Goal: Check status: Check status

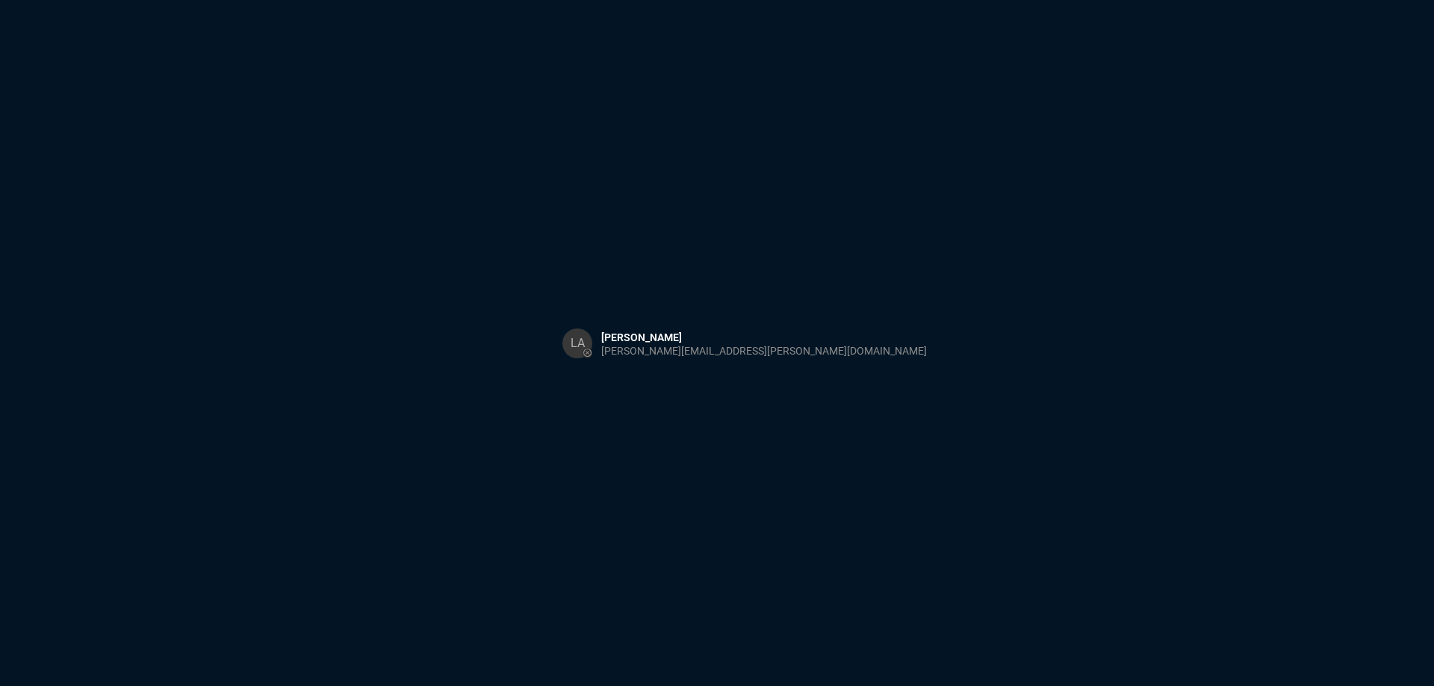
click at [641, 684] on div "Sign in with Microsoft" at bounding box center [717, 343] width 1434 height 686
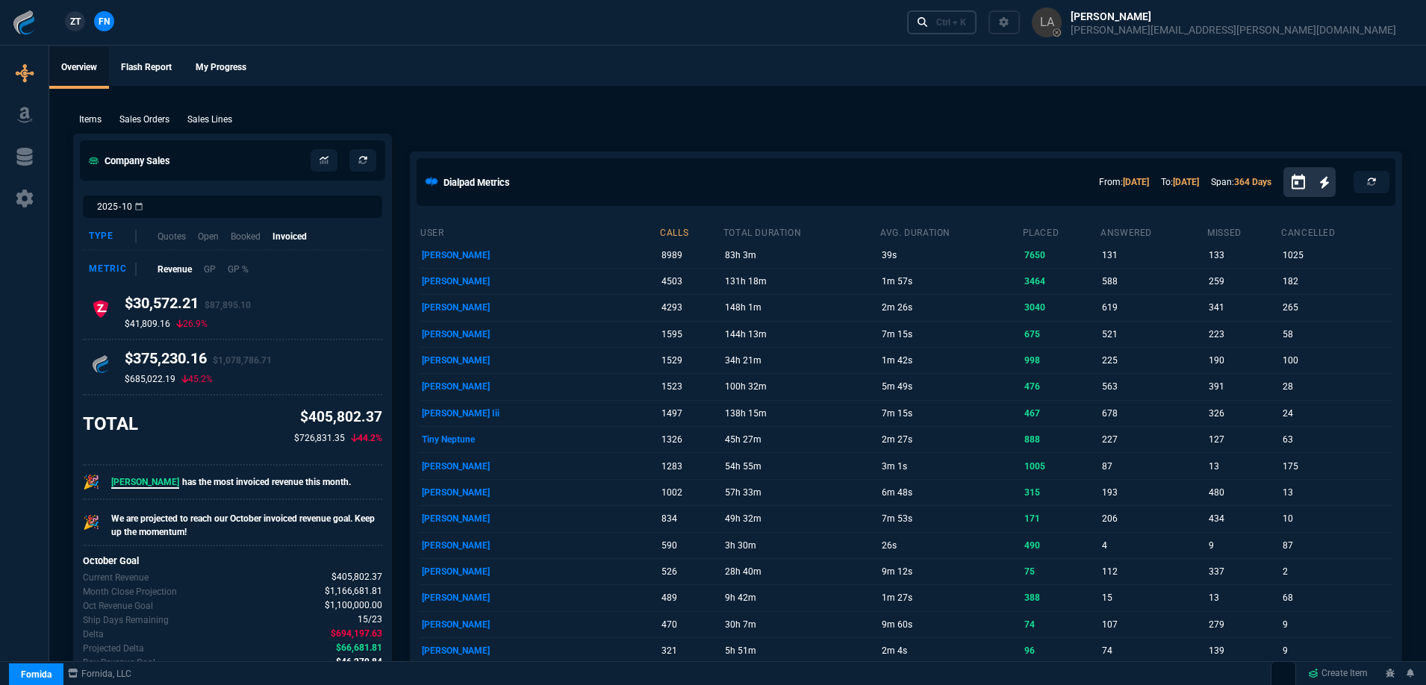
click at [966, 24] on div "Ctrl + K" at bounding box center [951, 22] width 30 height 12
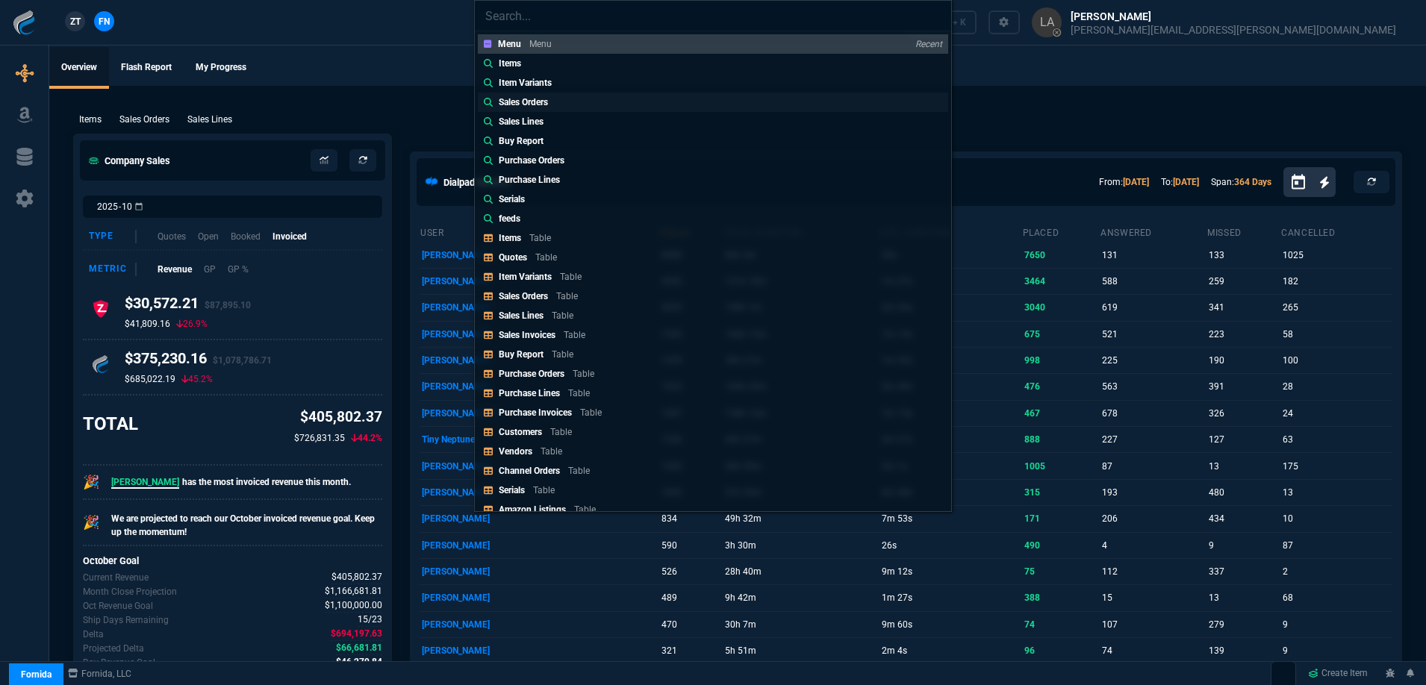
click at [519, 105] on p "Sales Orders" at bounding box center [523, 102] width 49 height 13
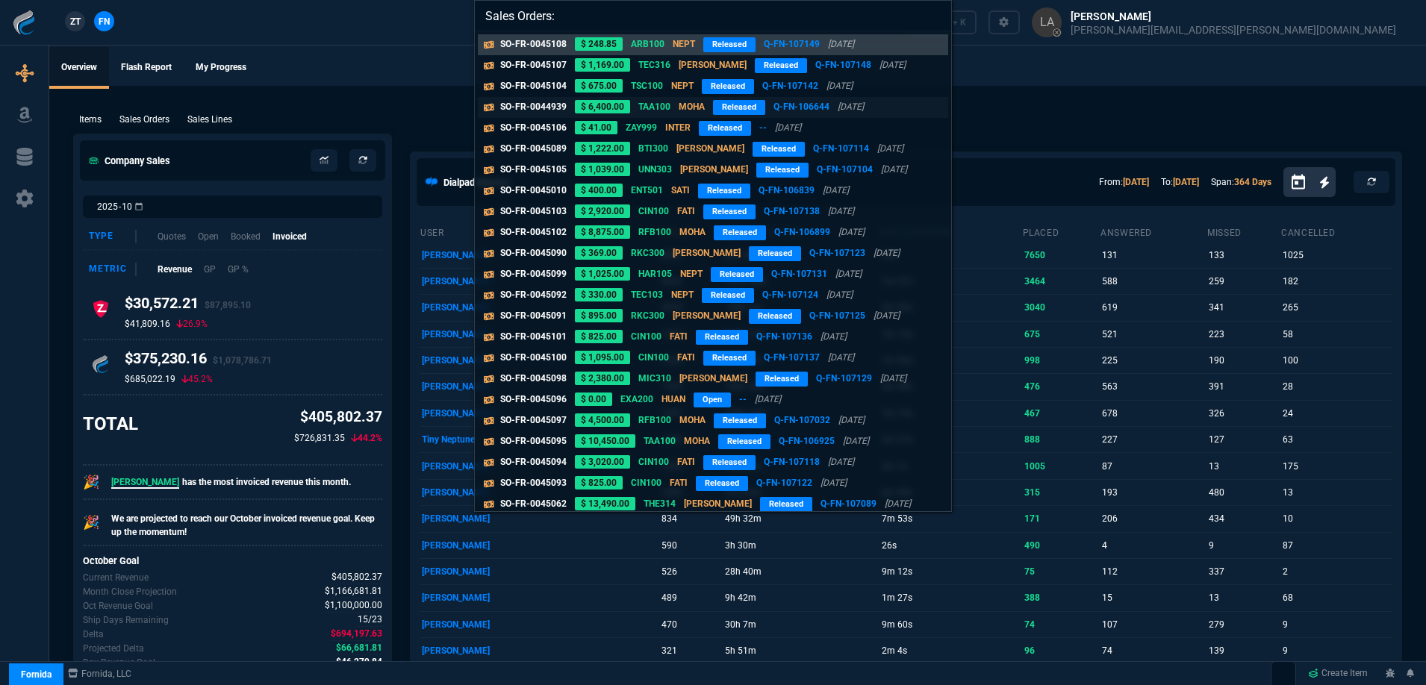
paste input "SO-FR-0045104"
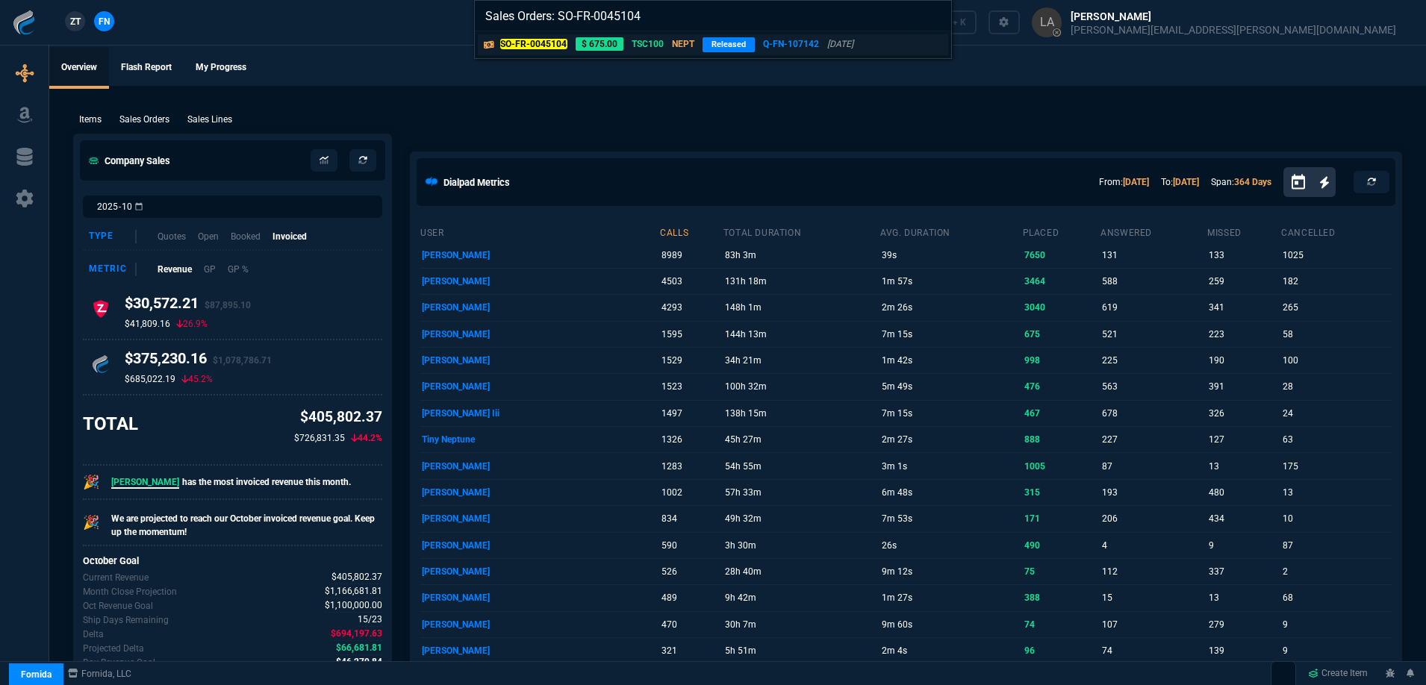
type input "Sales Orders: SO-FR-0045104"
click at [542, 50] on p "SO-FR-0045104" at bounding box center [533, 43] width 67 height 13
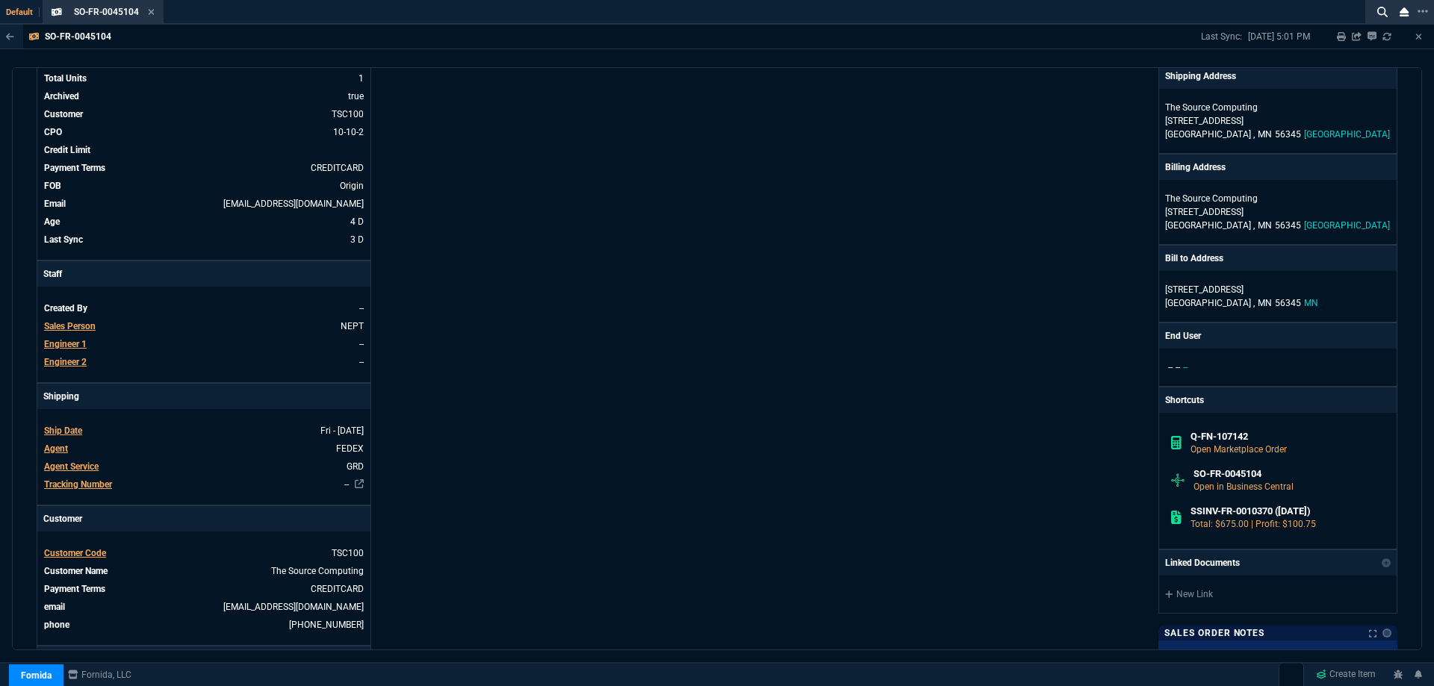
scroll to position [149, 0]
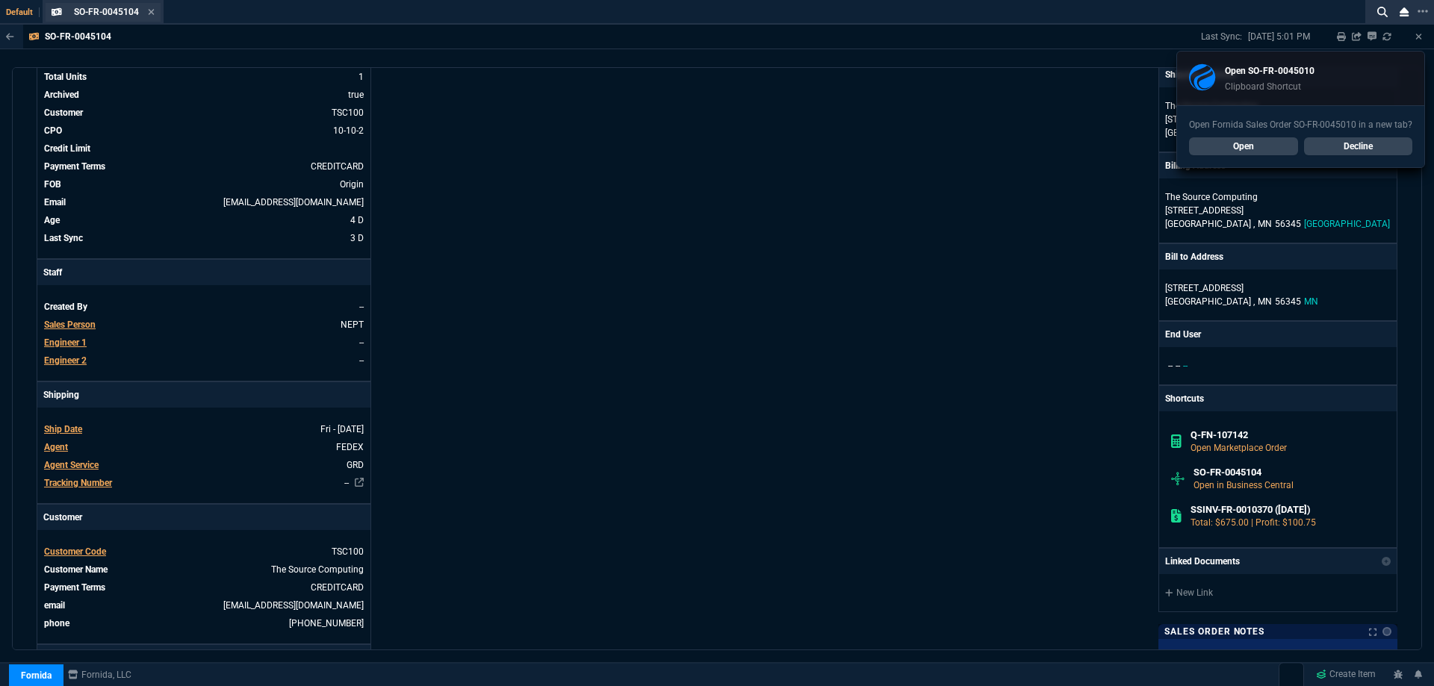
click at [155, 13] on div "SO-FR-0045104 Sales Order" at bounding box center [103, 12] width 115 height 19
click at [152, 14] on icon at bounding box center [151, 11] width 7 height 9
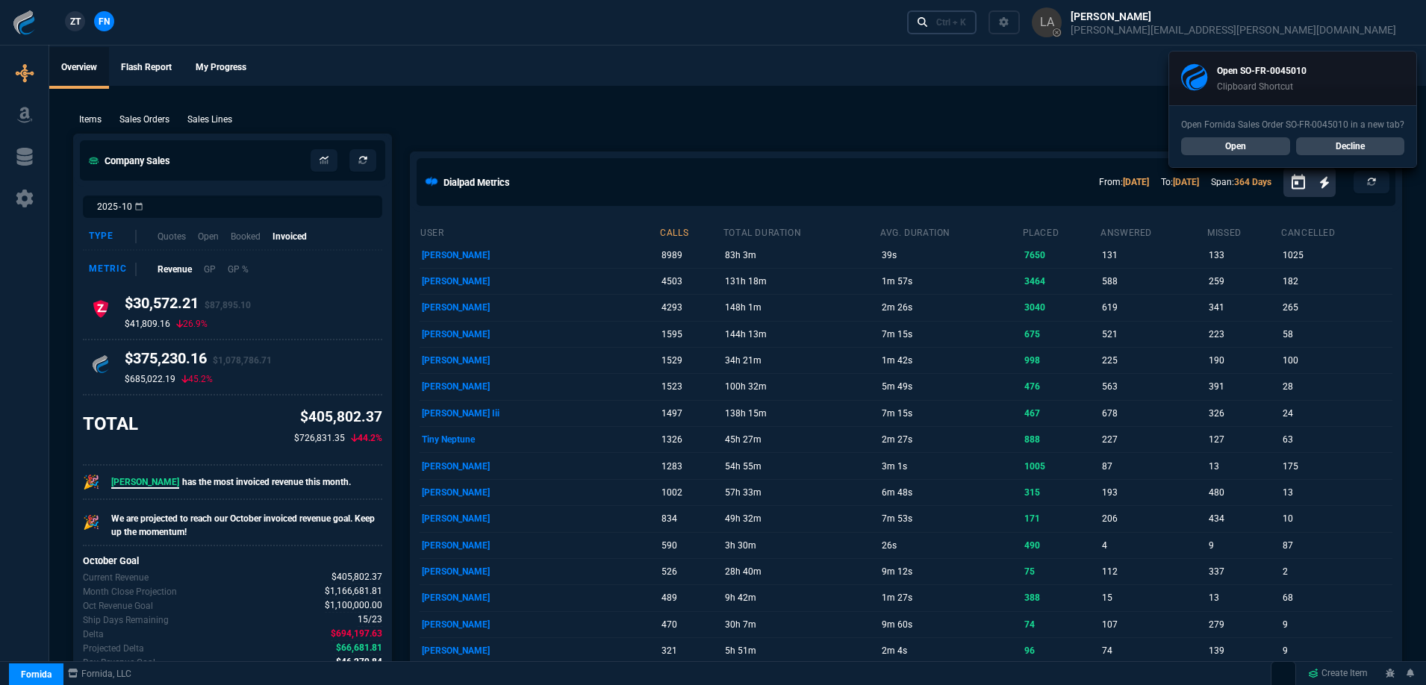
click at [928, 24] on icon at bounding box center [923, 22] width 10 height 10
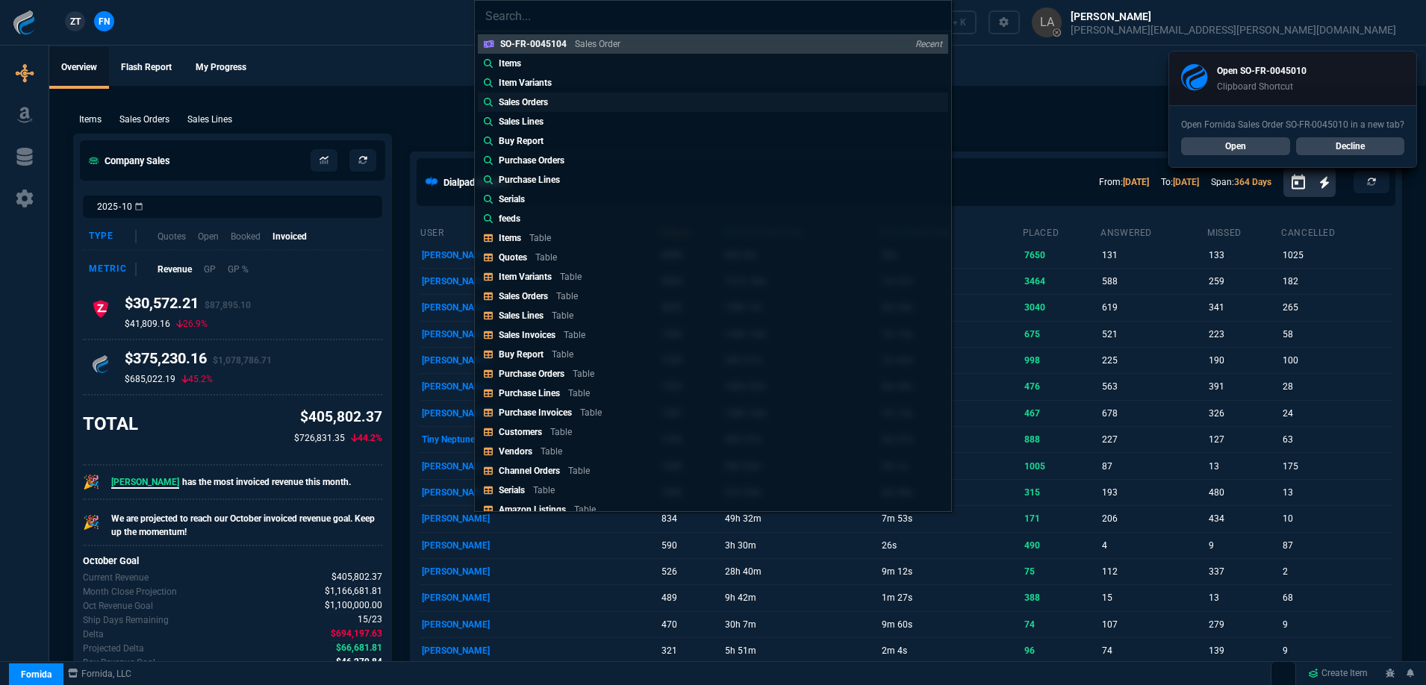
click at [559, 95] on link "Sales Orders" at bounding box center [713, 102] width 470 height 19
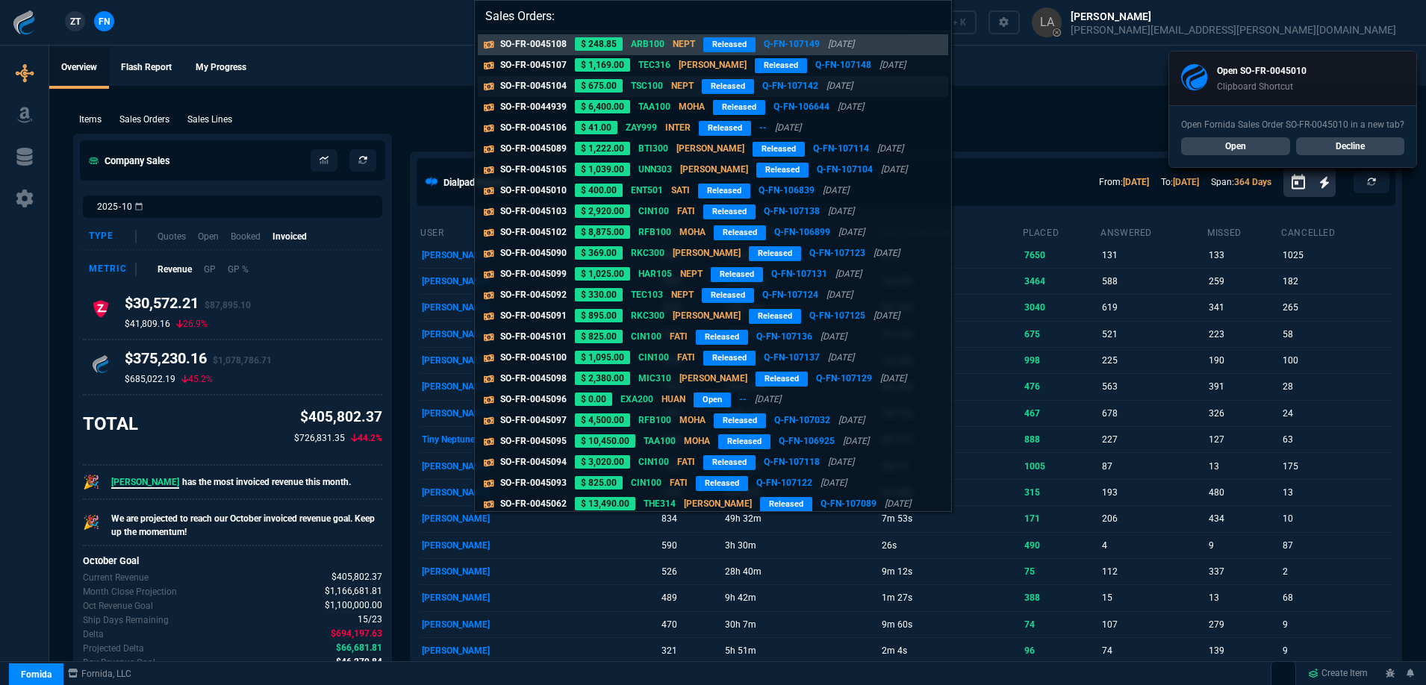
paste input "SO-FR-0045010*"
type input "Sales Orders: SO-FR-0045010*"
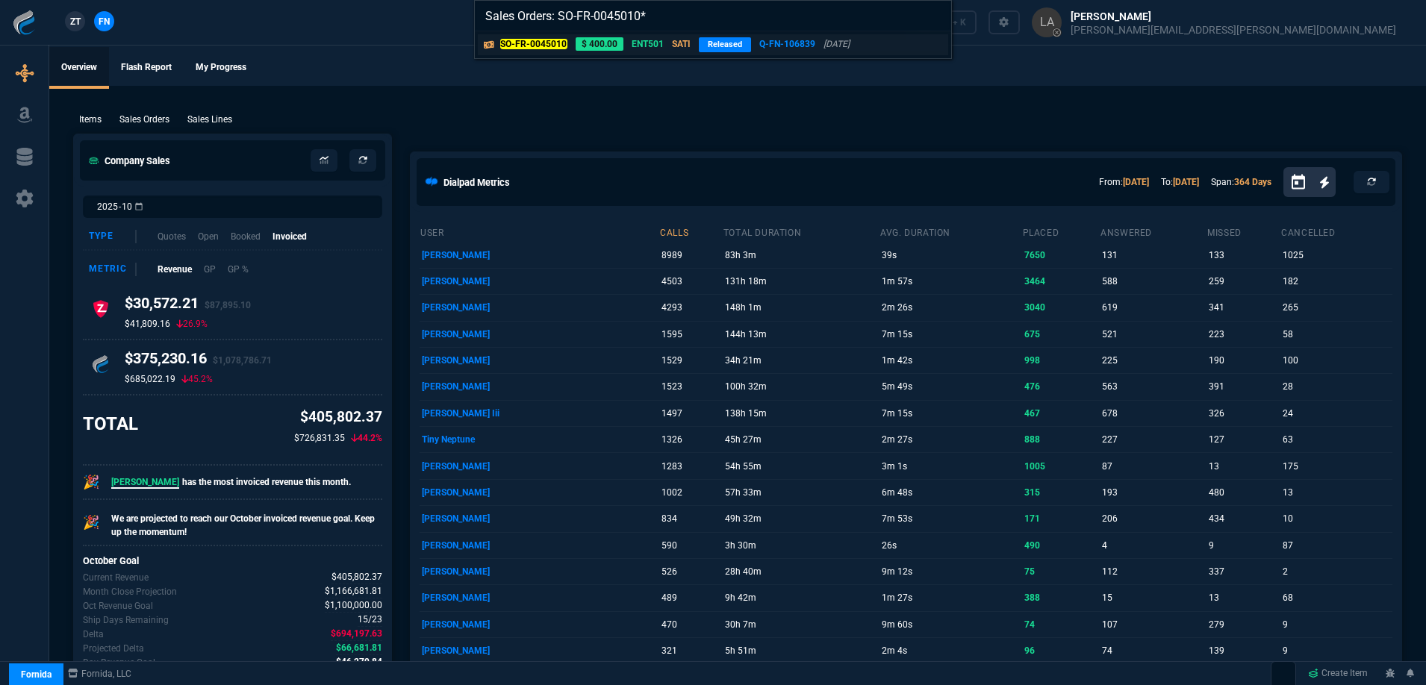
click at [538, 49] on mark "SO-FR-0045010" at bounding box center [533, 44] width 67 height 10
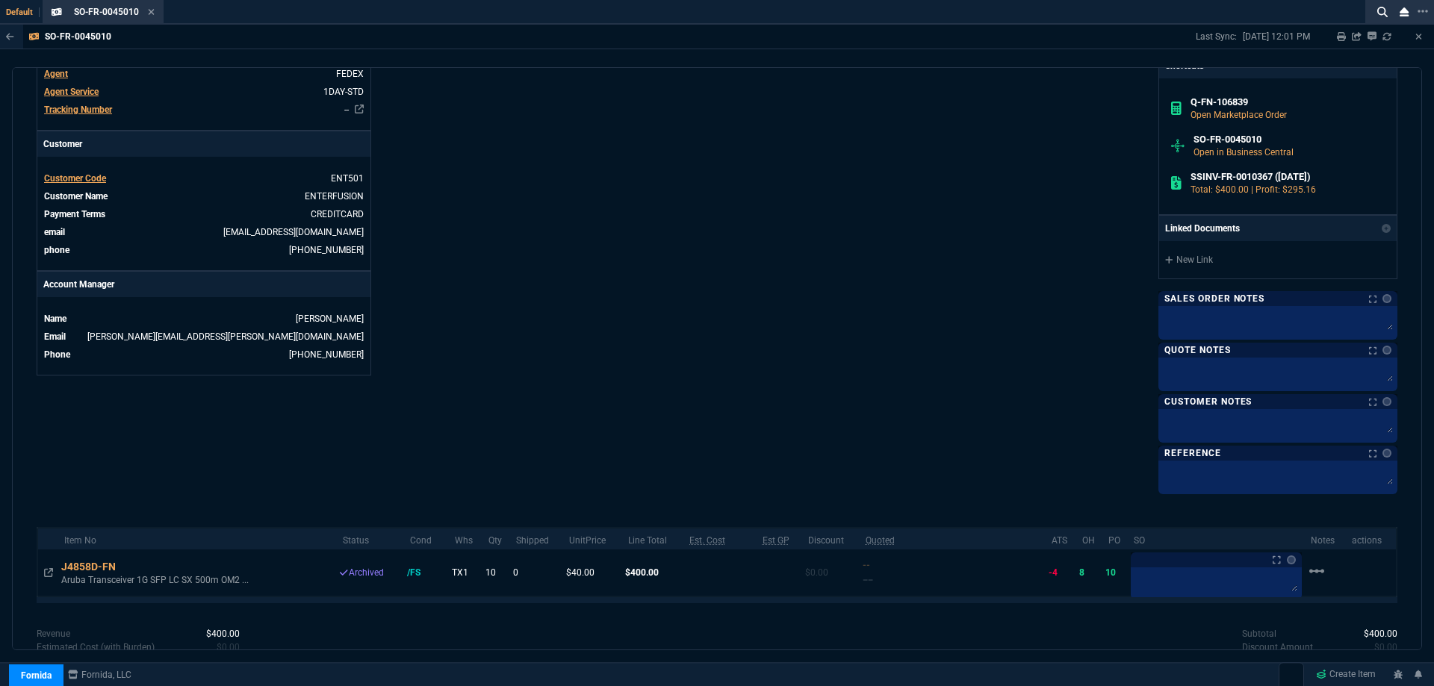
scroll to position [448, 0]
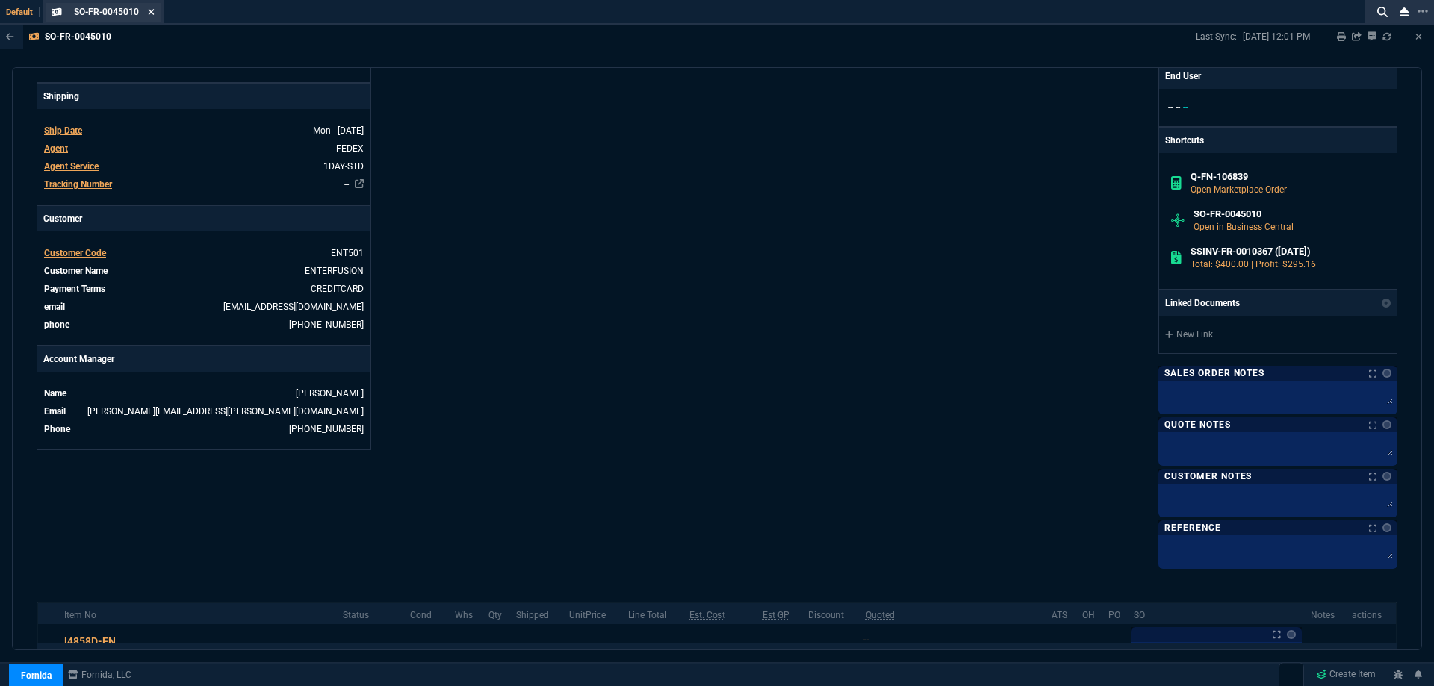
click at [152, 9] on icon at bounding box center [151, 11] width 7 height 9
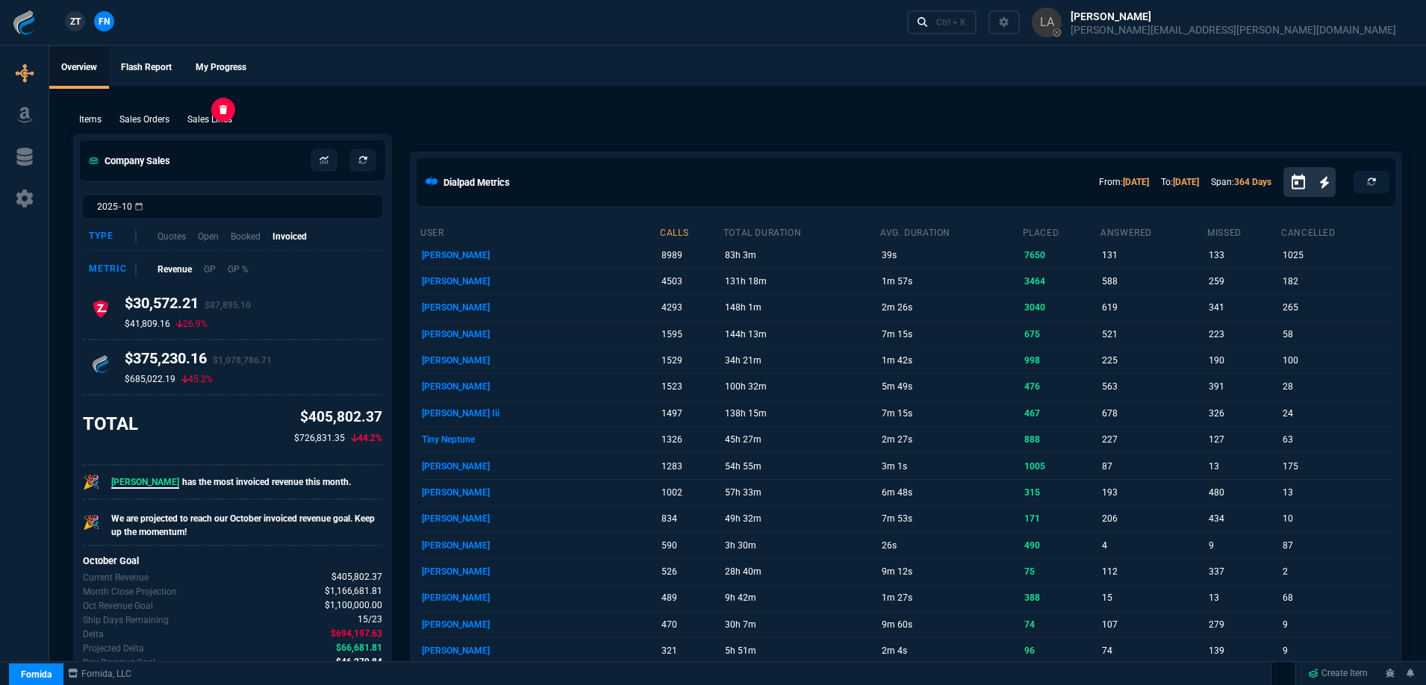
click at [230, 121] on p "Sales Lines" at bounding box center [209, 119] width 45 height 13
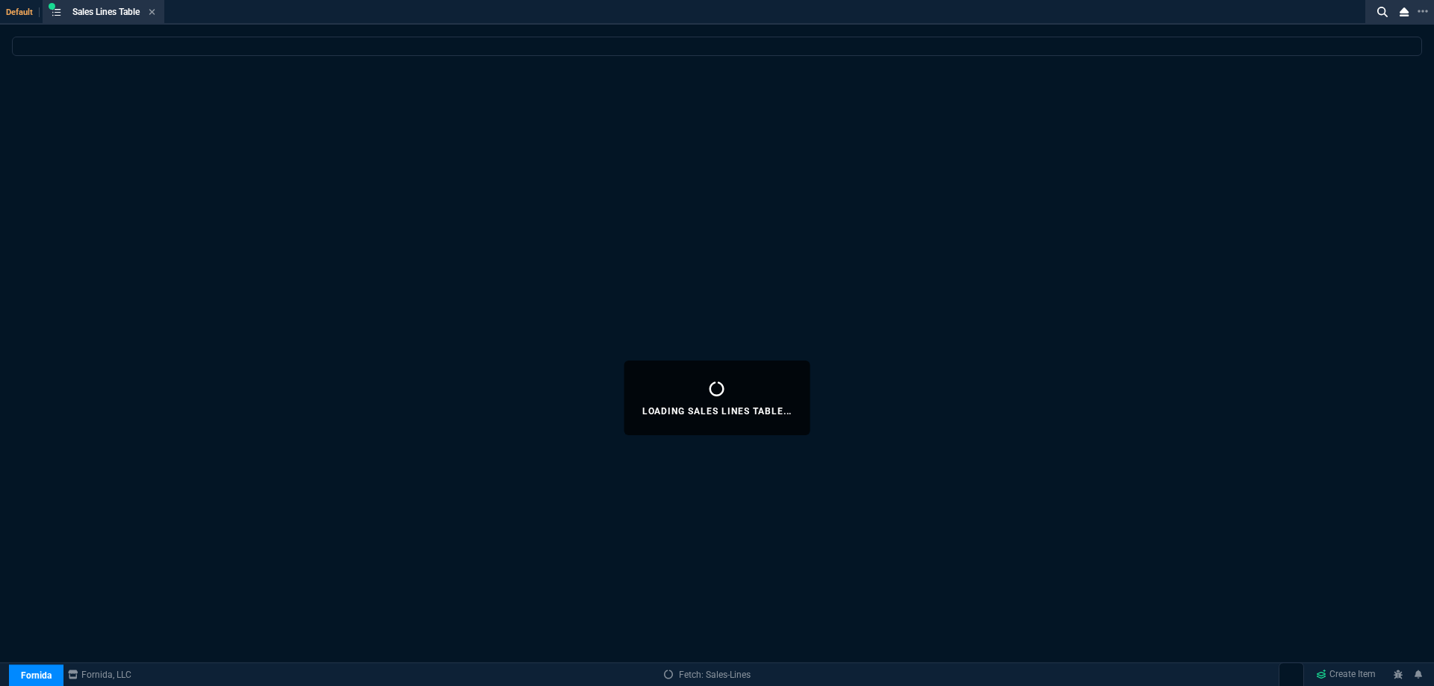
select select
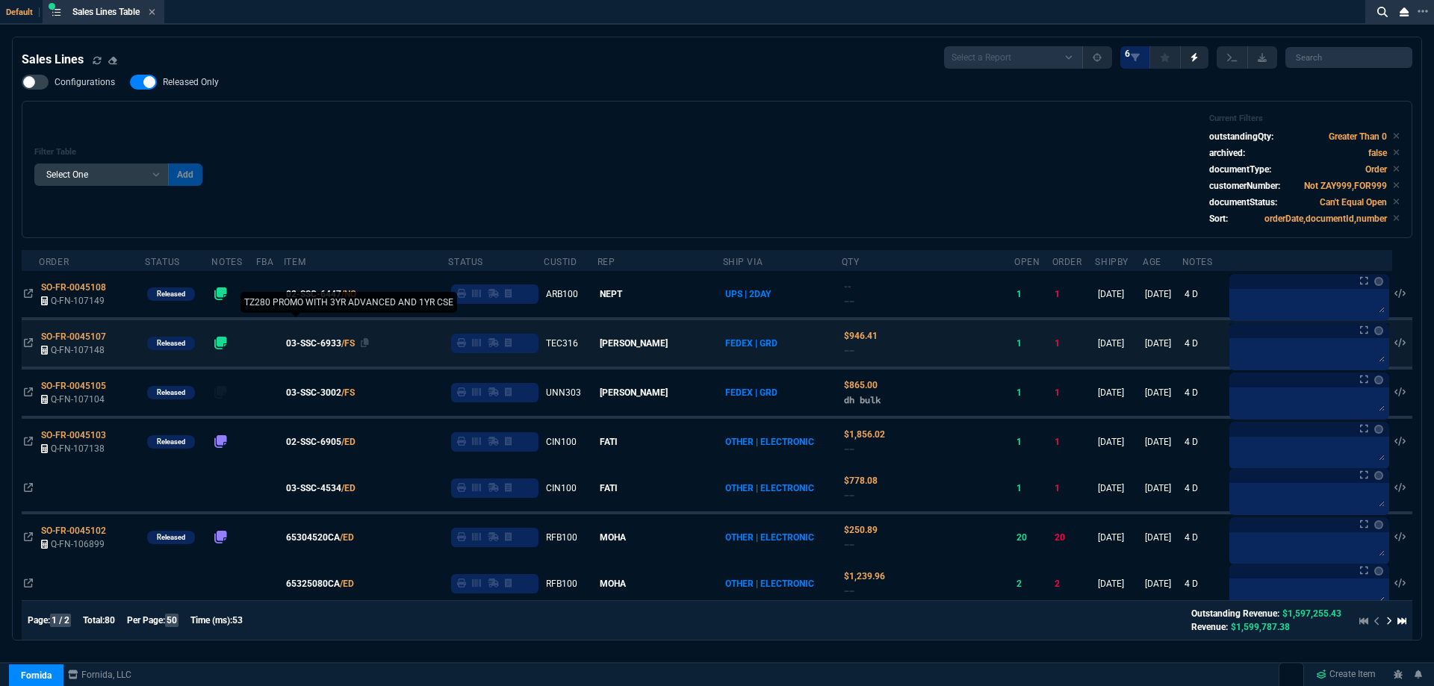
click at [332, 345] on span "03-SSC-6933" at bounding box center [313, 343] width 55 height 13
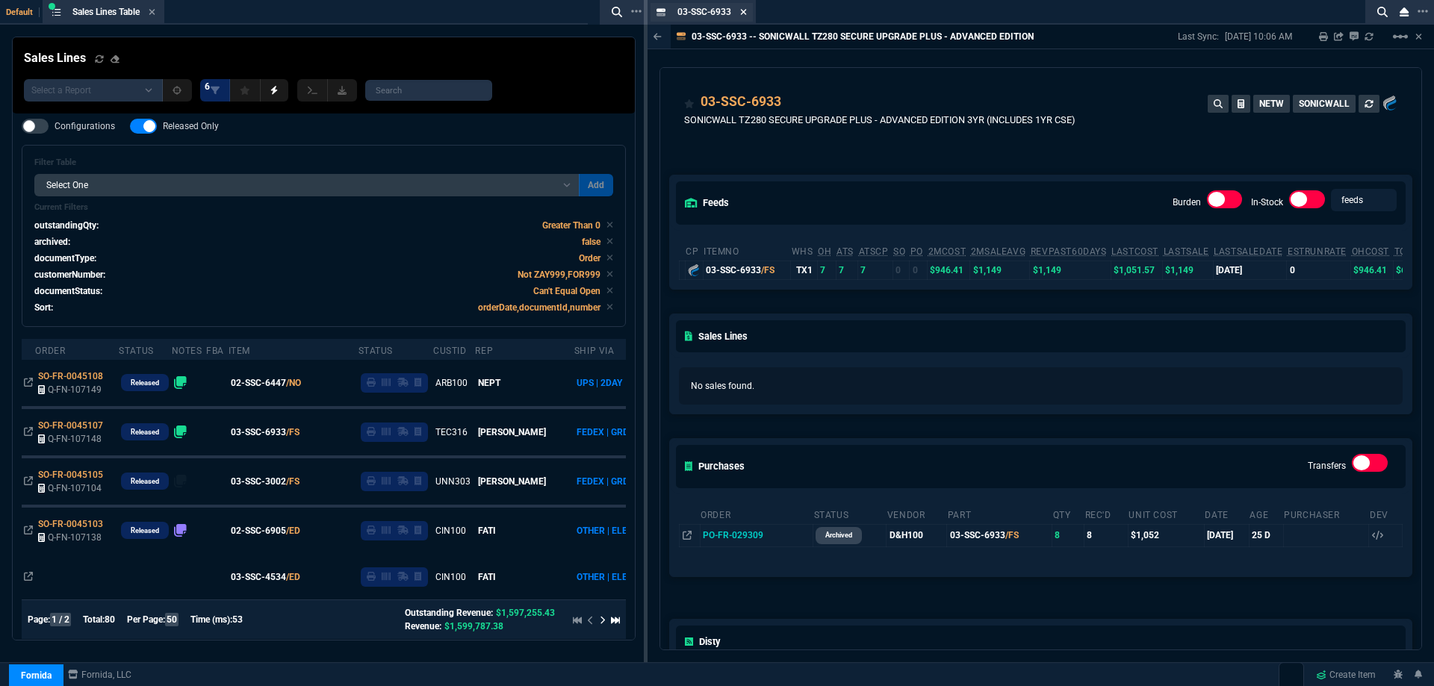
click at [741, 15] on icon at bounding box center [743, 11] width 7 height 9
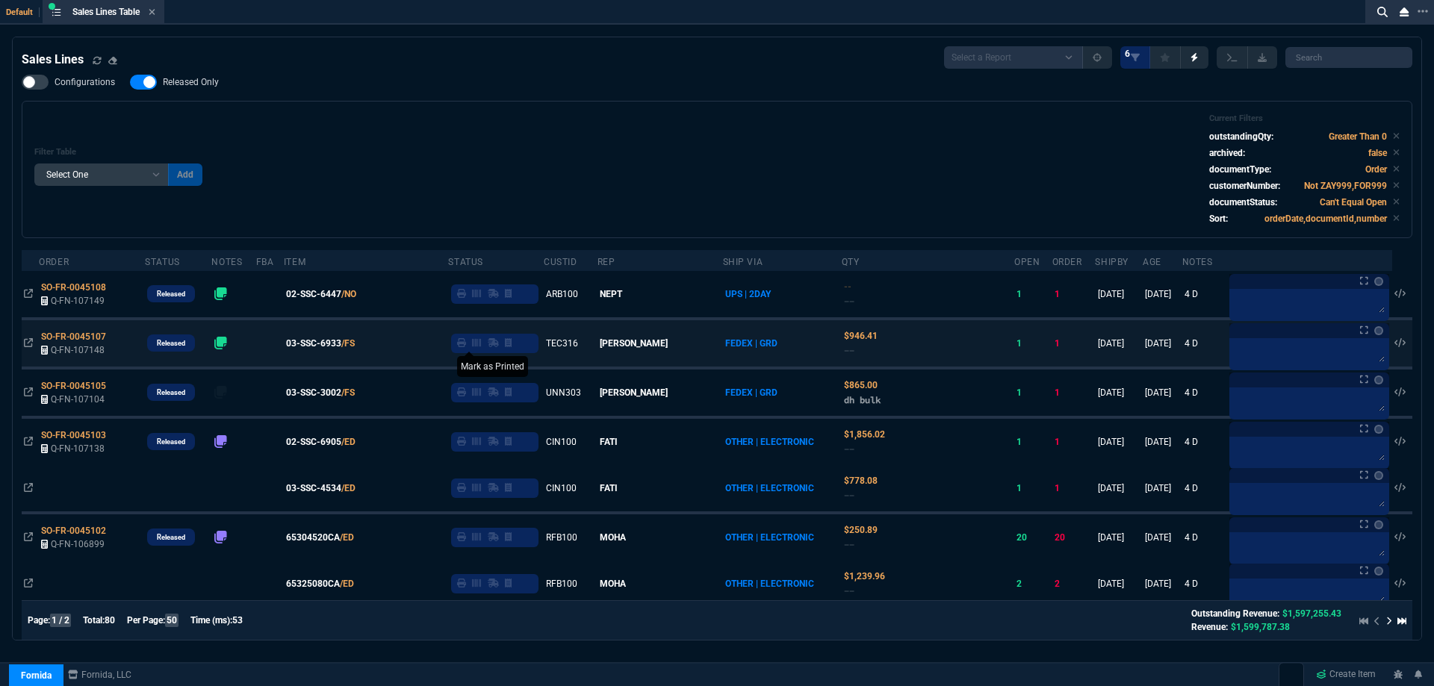
click at [466, 345] on icon at bounding box center [461, 342] width 9 height 9
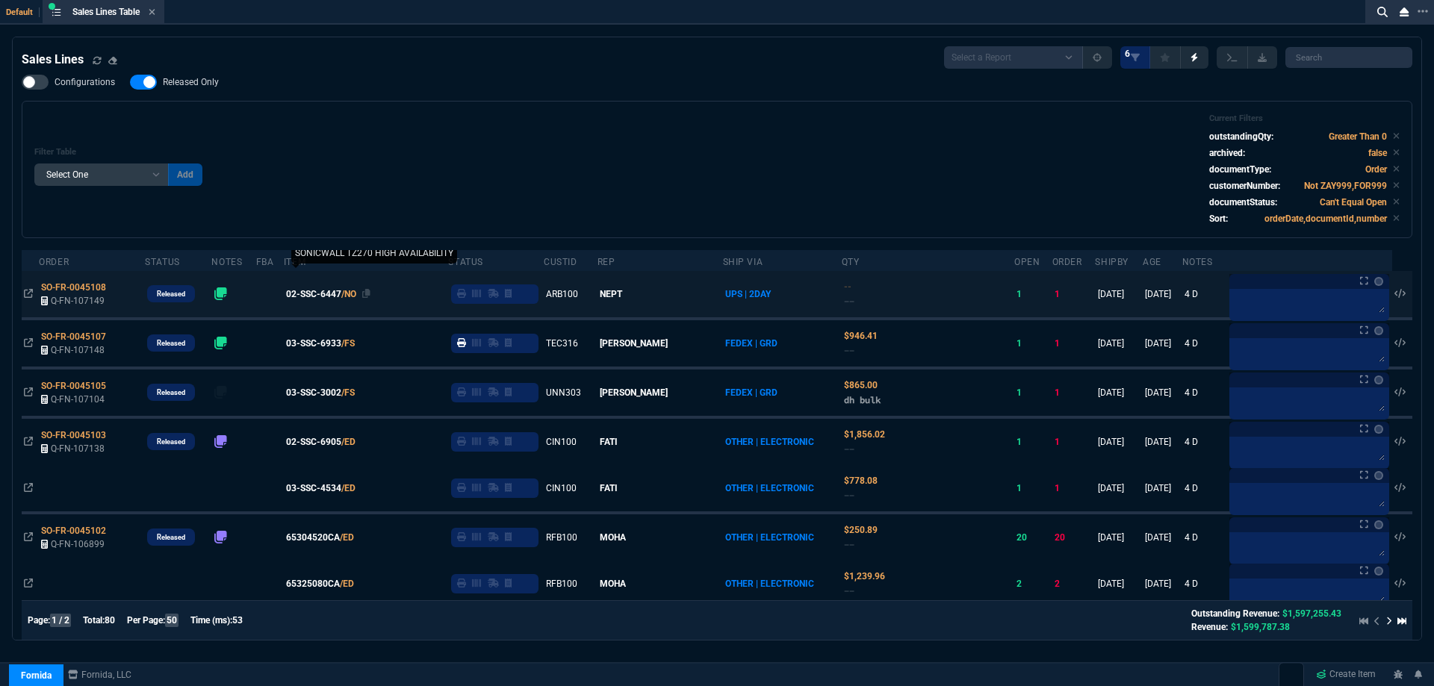
click at [320, 293] on span "02-SSC-6447" at bounding box center [313, 293] width 55 height 13
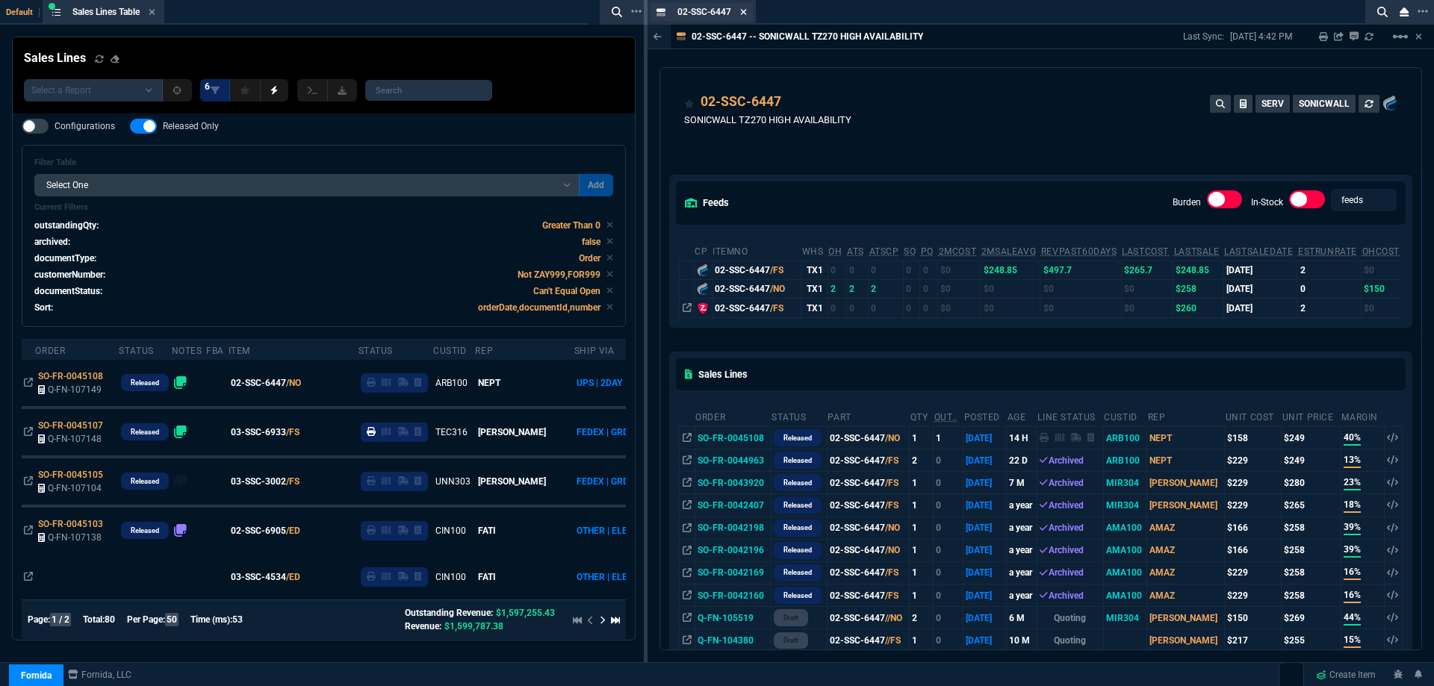
click at [744, 11] on icon at bounding box center [744, 12] width 6 height 6
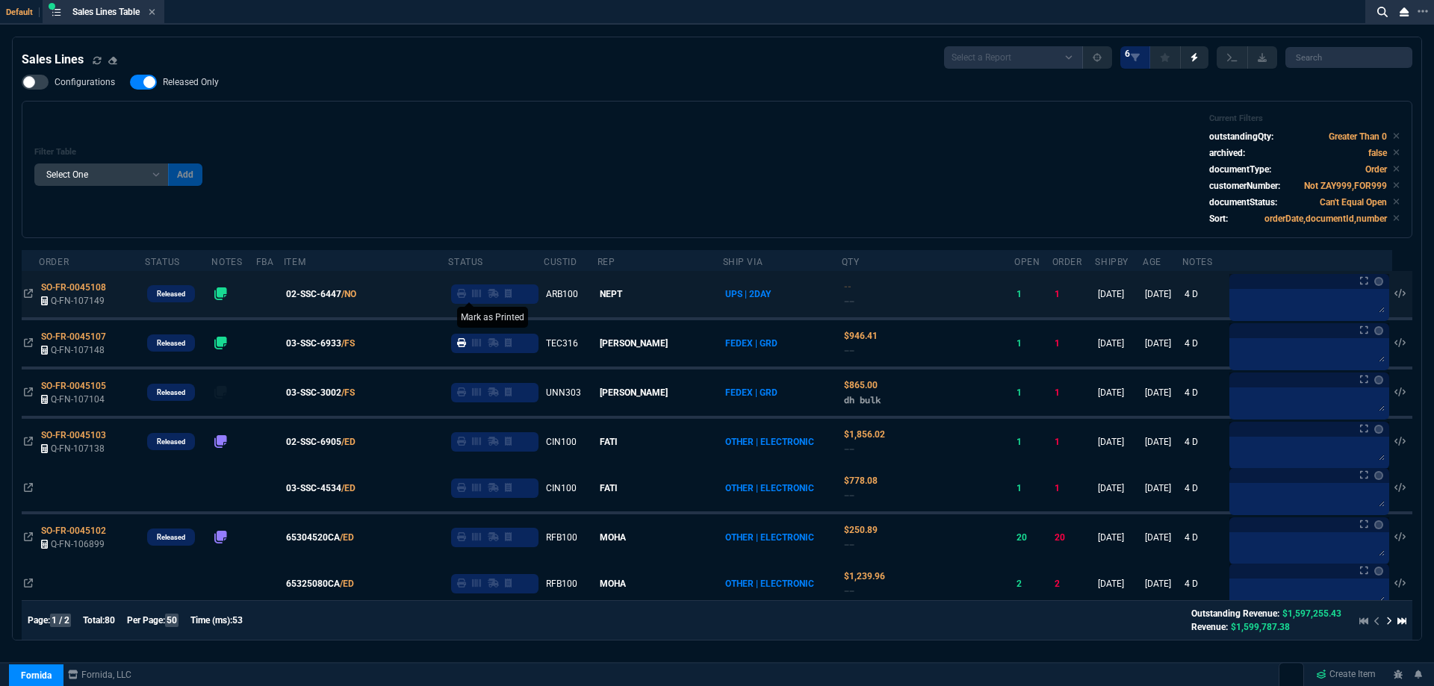
click at [466, 294] on icon at bounding box center [461, 293] width 9 height 9
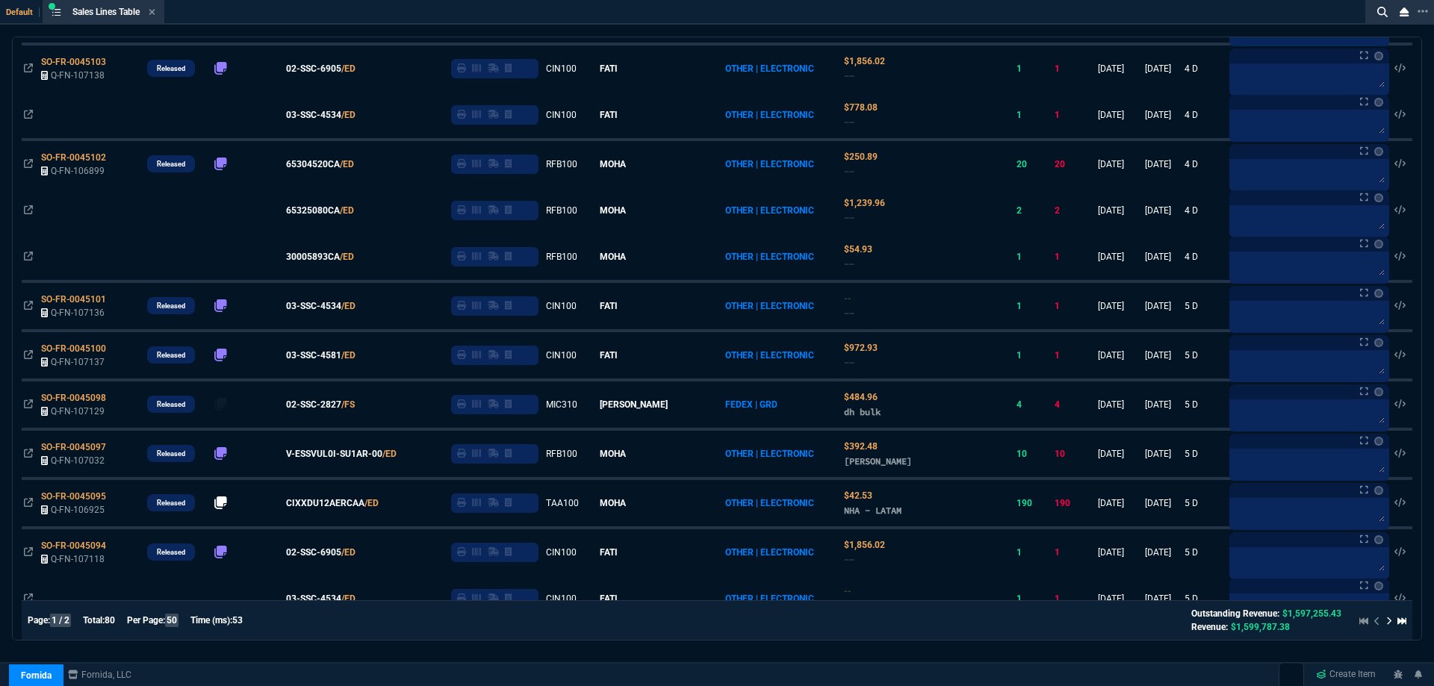
scroll to position [0, 0]
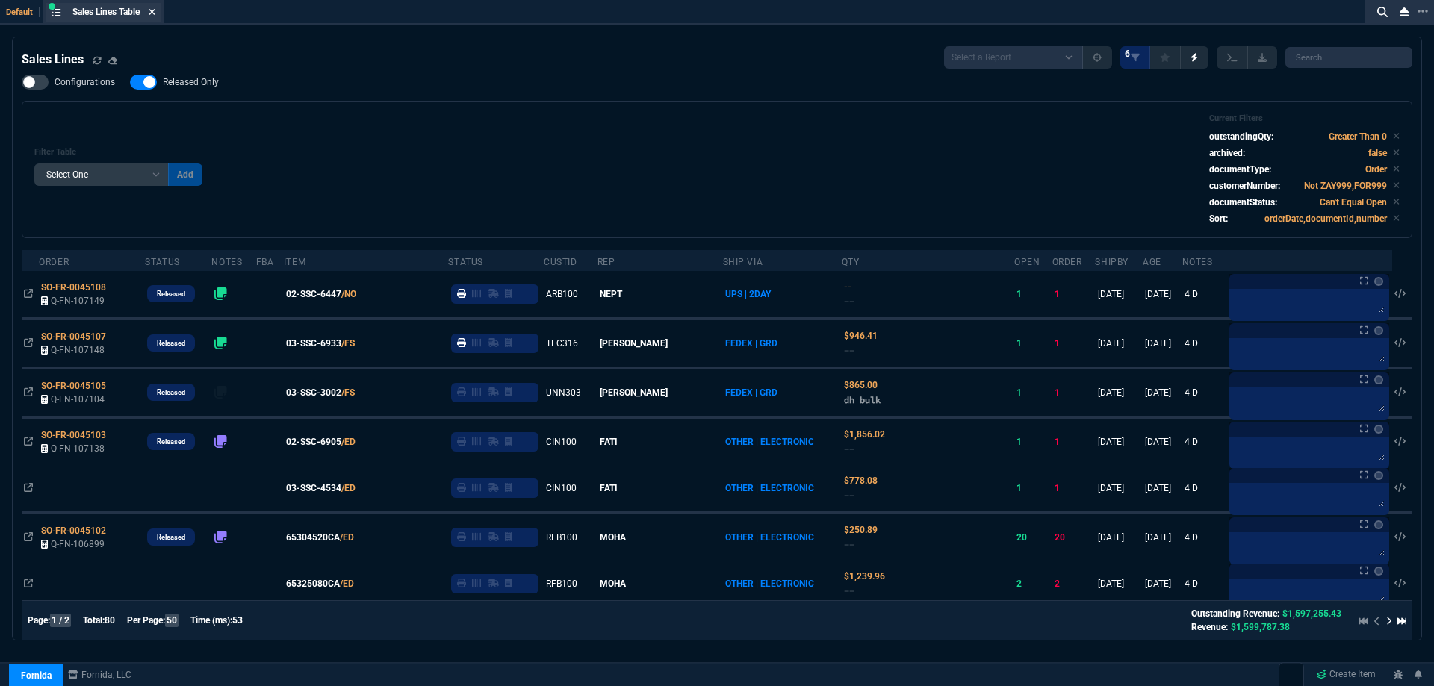
click at [152, 18] on nx-icon at bounding box center [152, 13] width 7 height 12
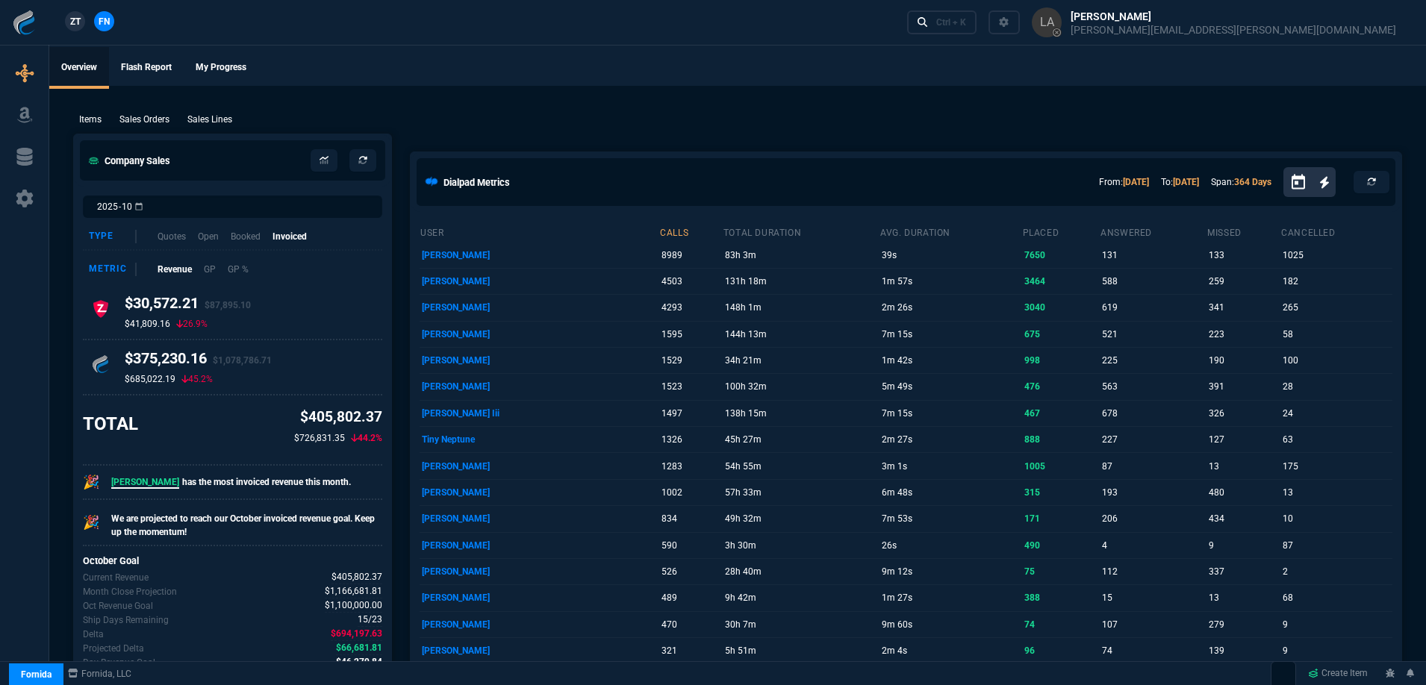
click at [73, 17] on span "ZT" at bounding box center [75, 21] width 10 height 13
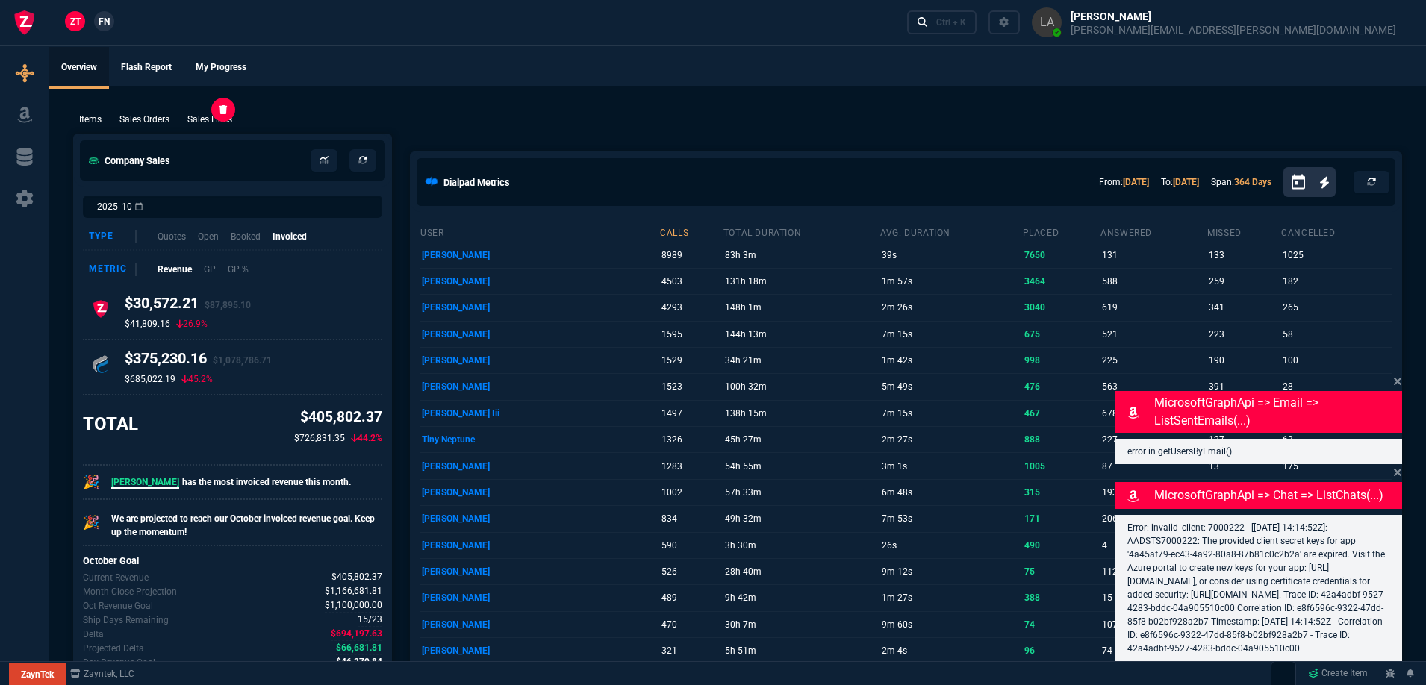
click at [217, 120] on p "Sales Lines" at bounding box center [209, 119] width 45 height 13
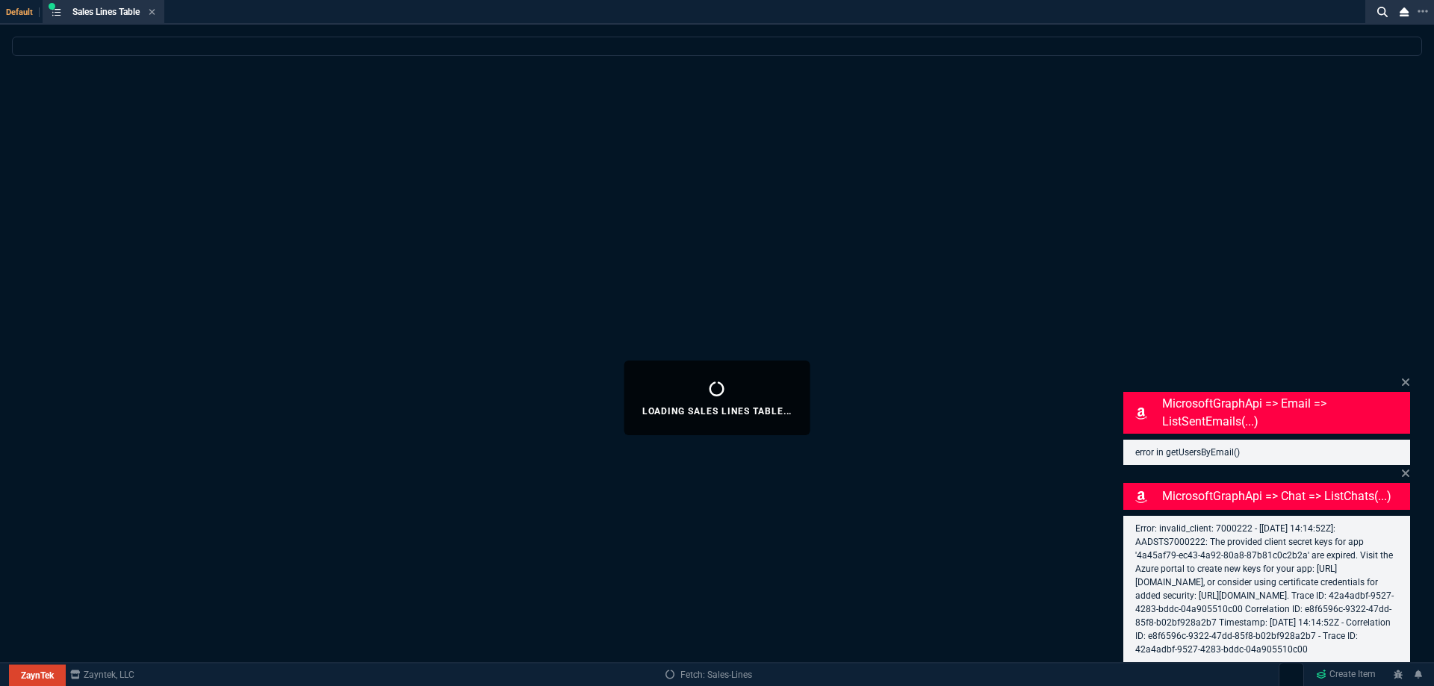
select select
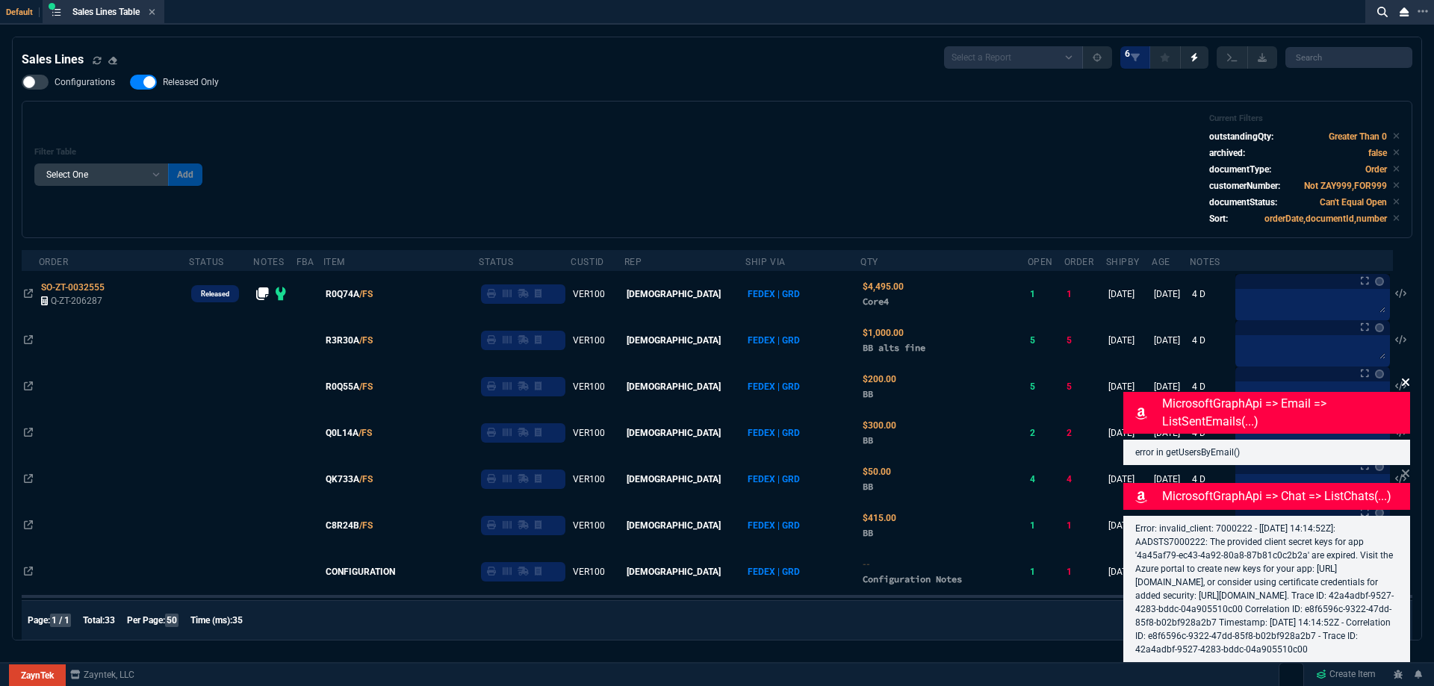
click at [1407, 376] on icon at bounding box center [1405, 382] width 9 height 12
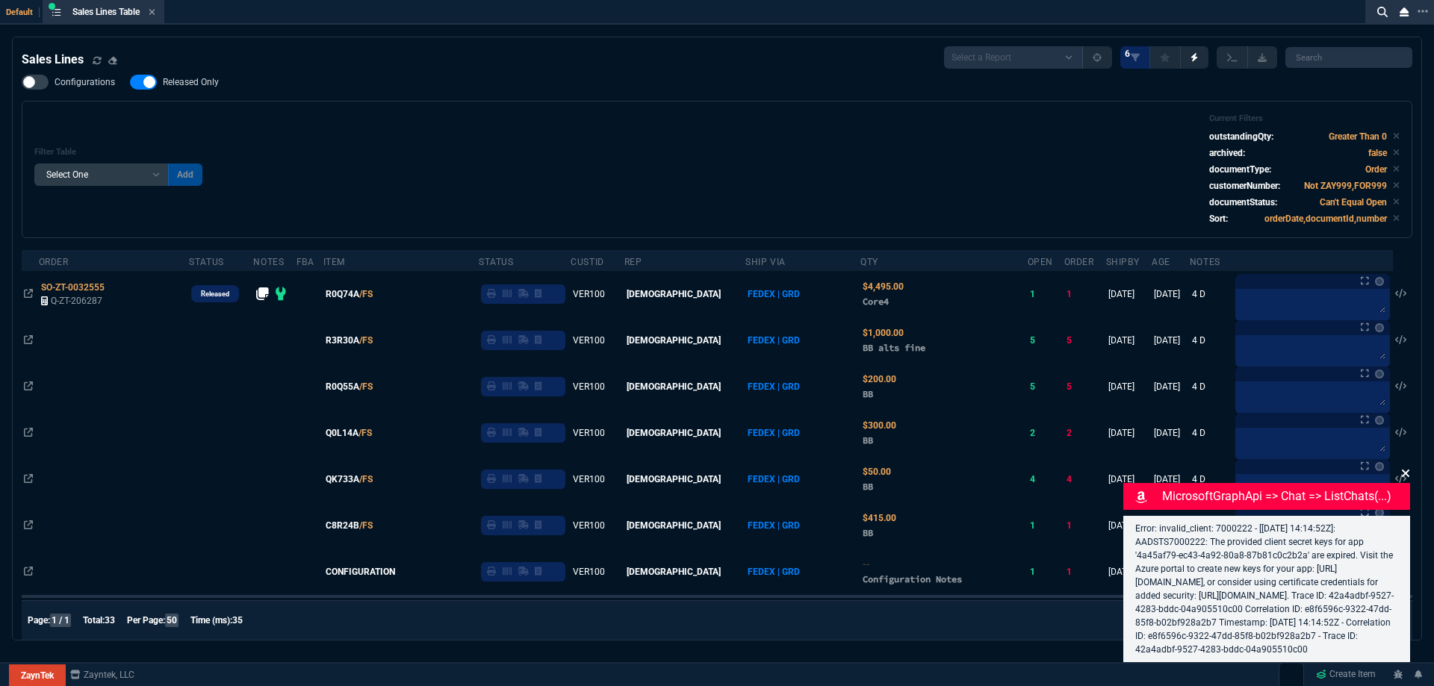
click at [1405, 470] on icon at bounding box center [1405, 473] width 7 height 7
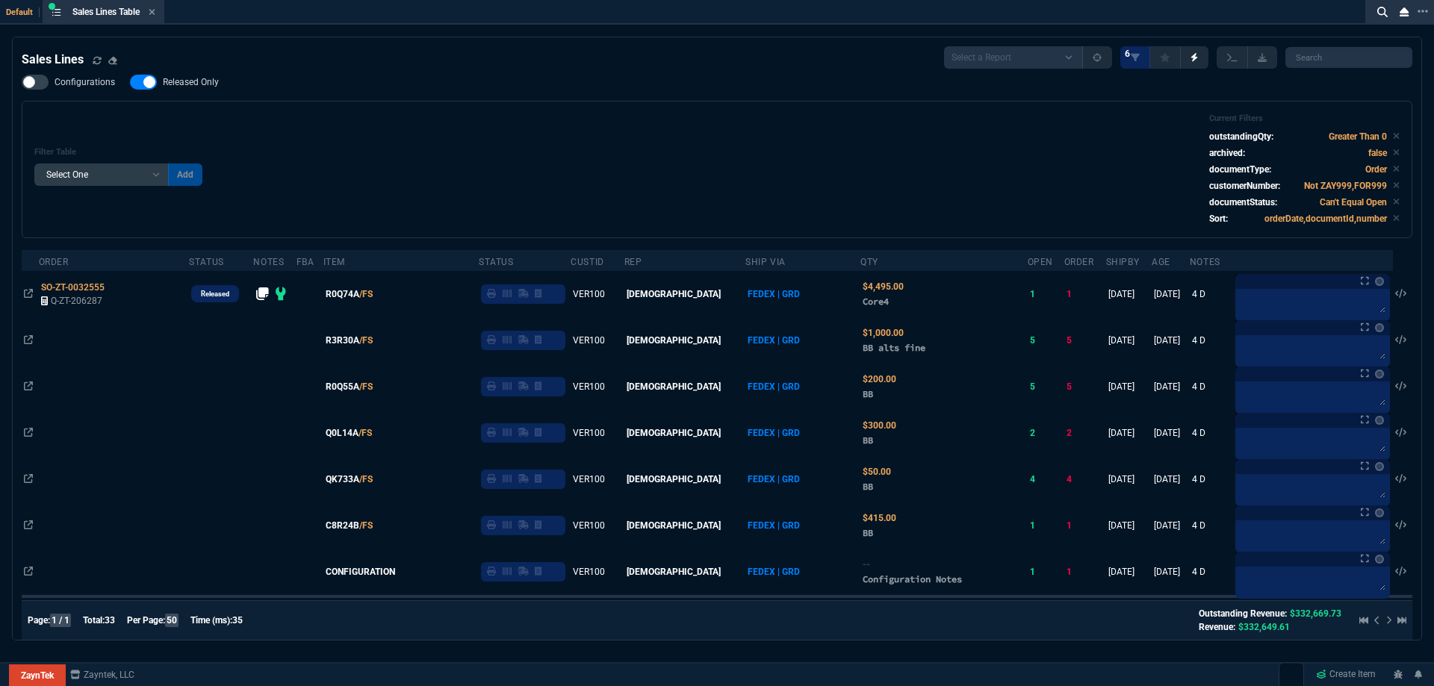
click at [187, 87] on span "Released Only" at bounding box center [191, 82] width 56 height 12
click at [130, 83] on input "Released Only" at bounding box center [129, 82] width 1 height 1
click at [561, 149] on div "Filter Table Select One Add Filter () Age () ATS () Cond (itemVariantCode) Cust…" at bounding box center [716, 169] width 1365 height 112
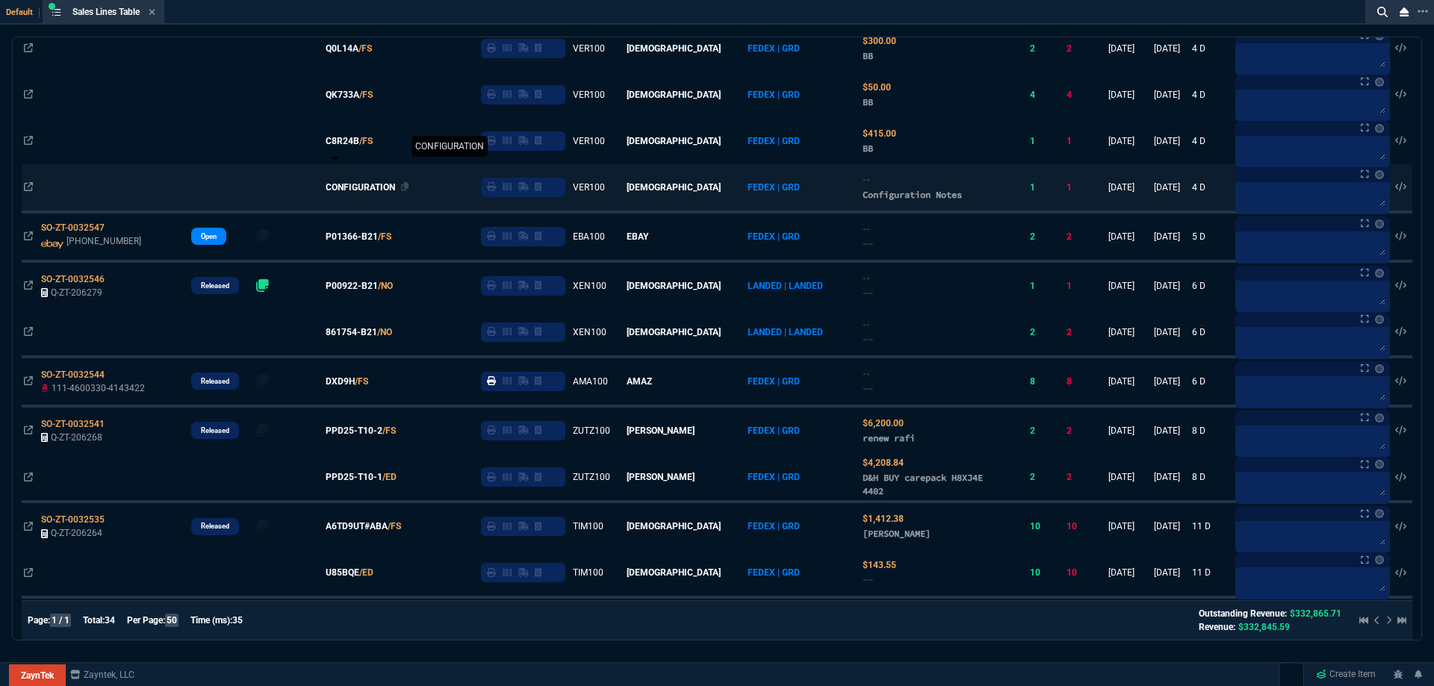
scroll to position [373, 0]
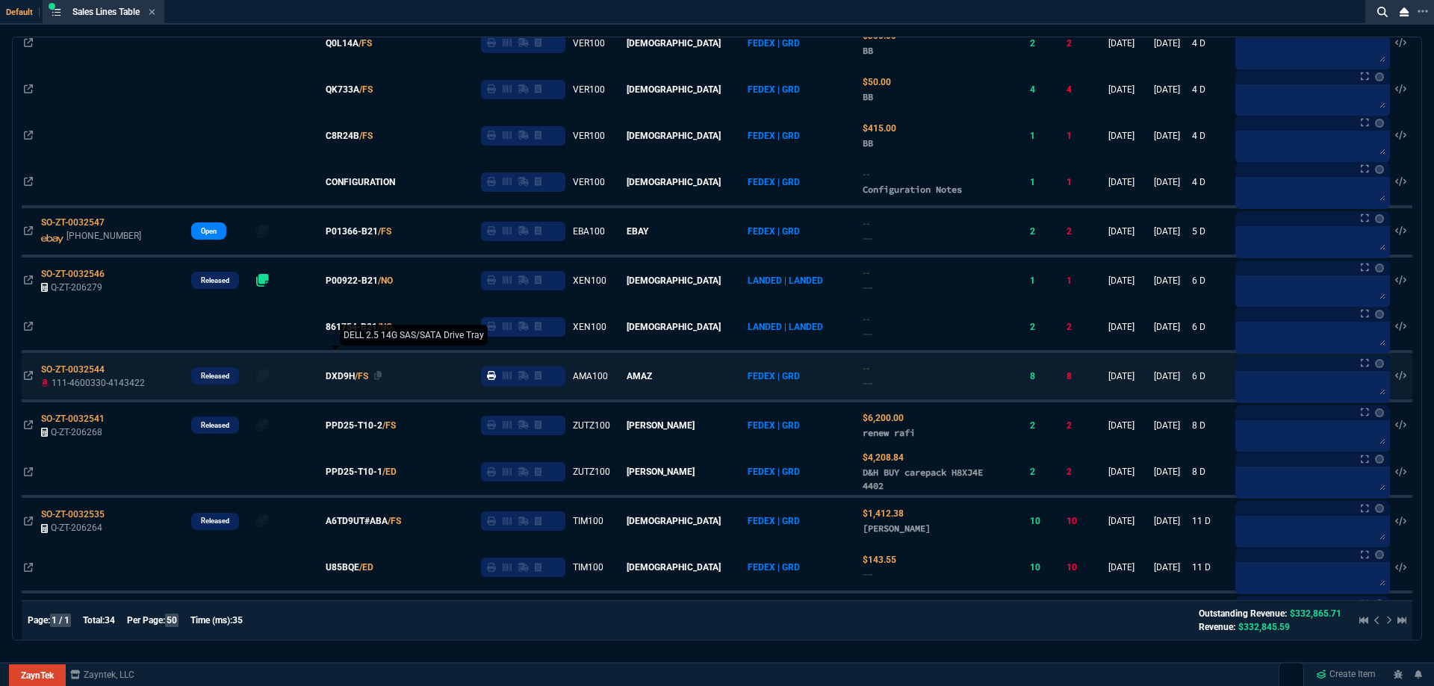
click at [351, 376] on span "DXD9H" at bounding box center [340, 376] width 29 height 13
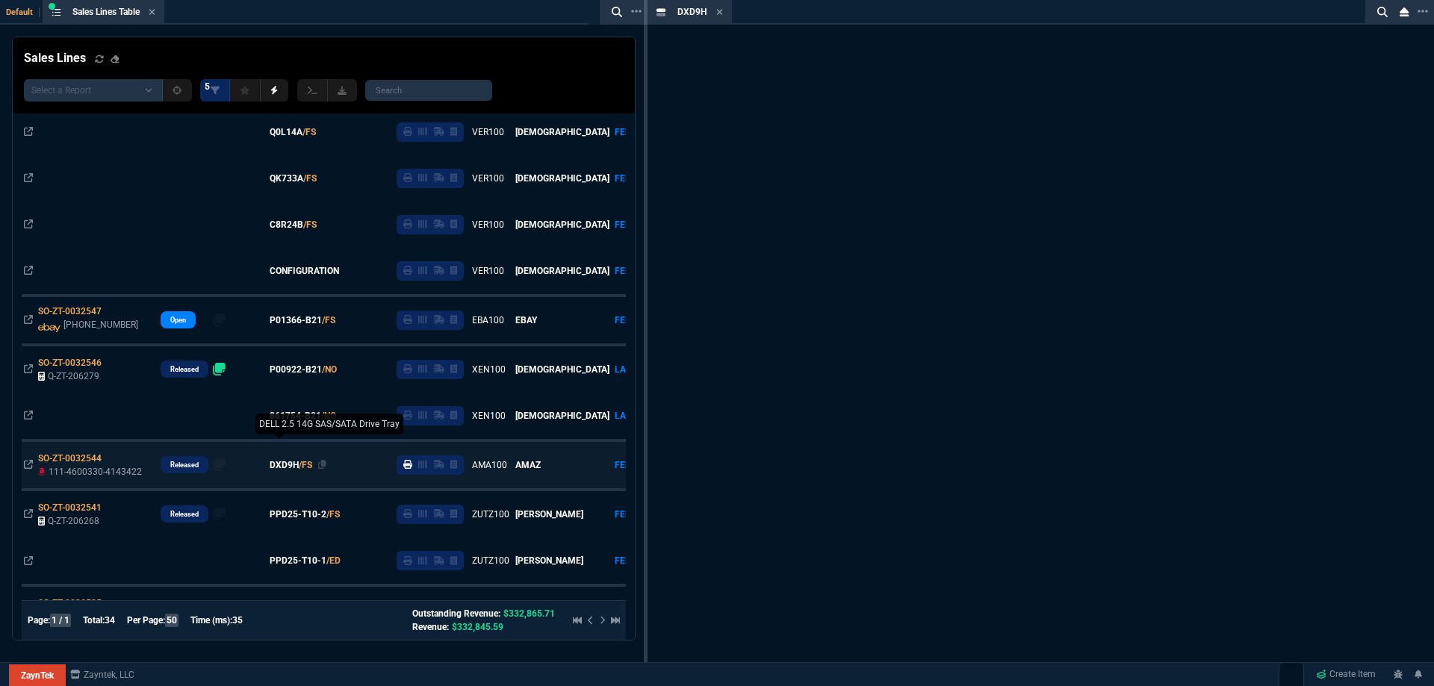
scroll to position [462, 0]
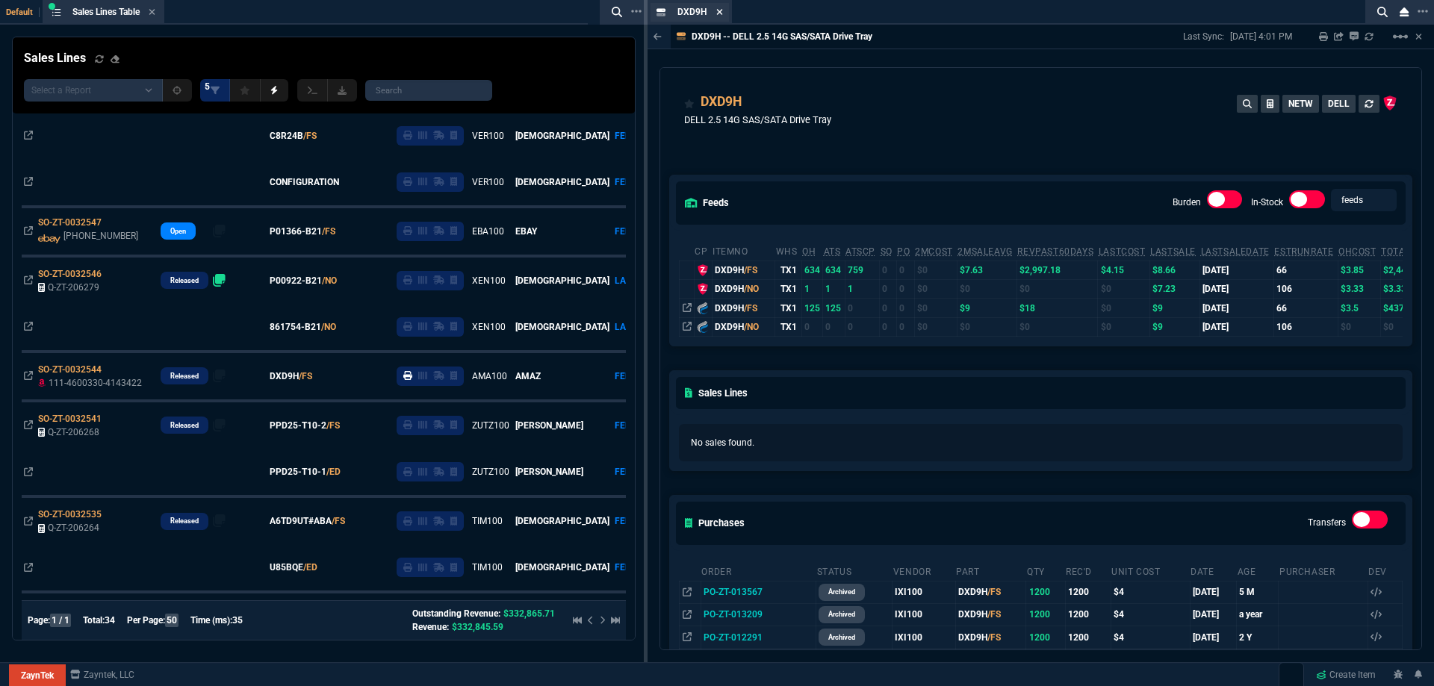
click at [721, 15] on icon at bounding box center [719, 11] width 7 height 9
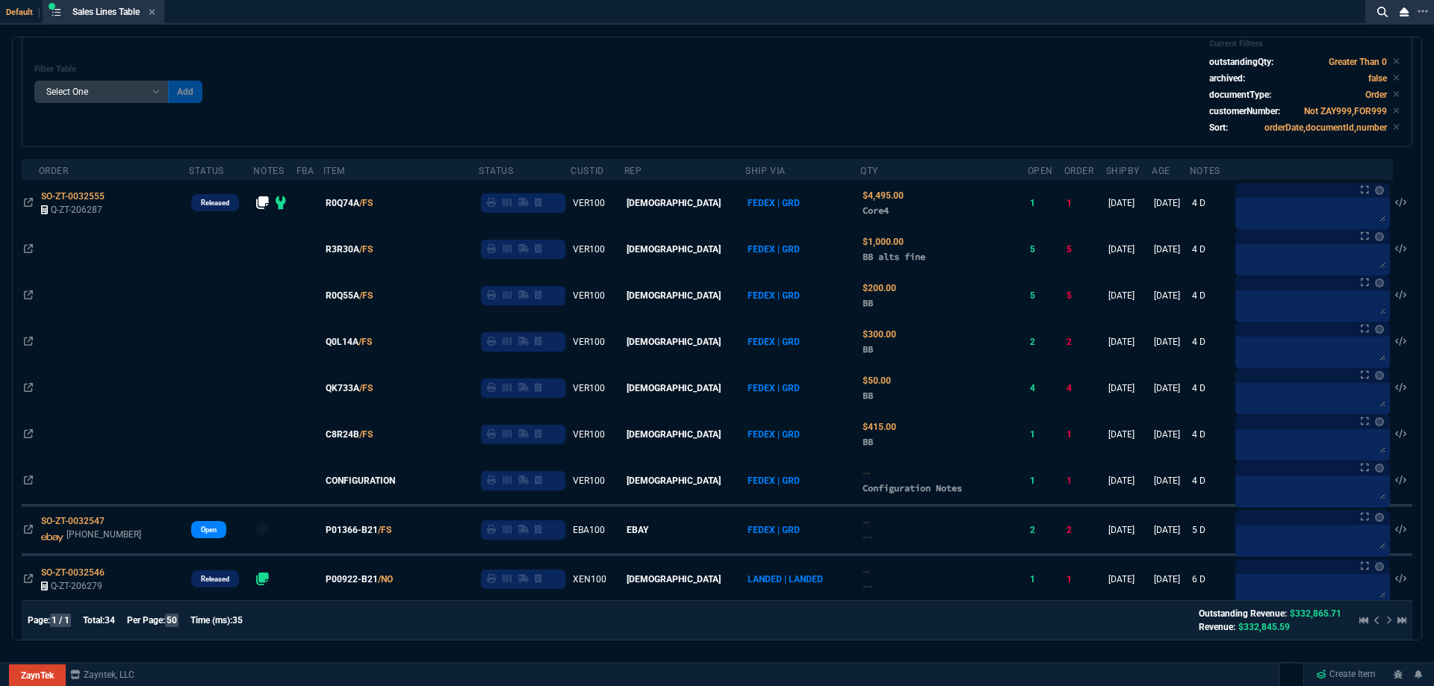
scroll to position [0, 0]
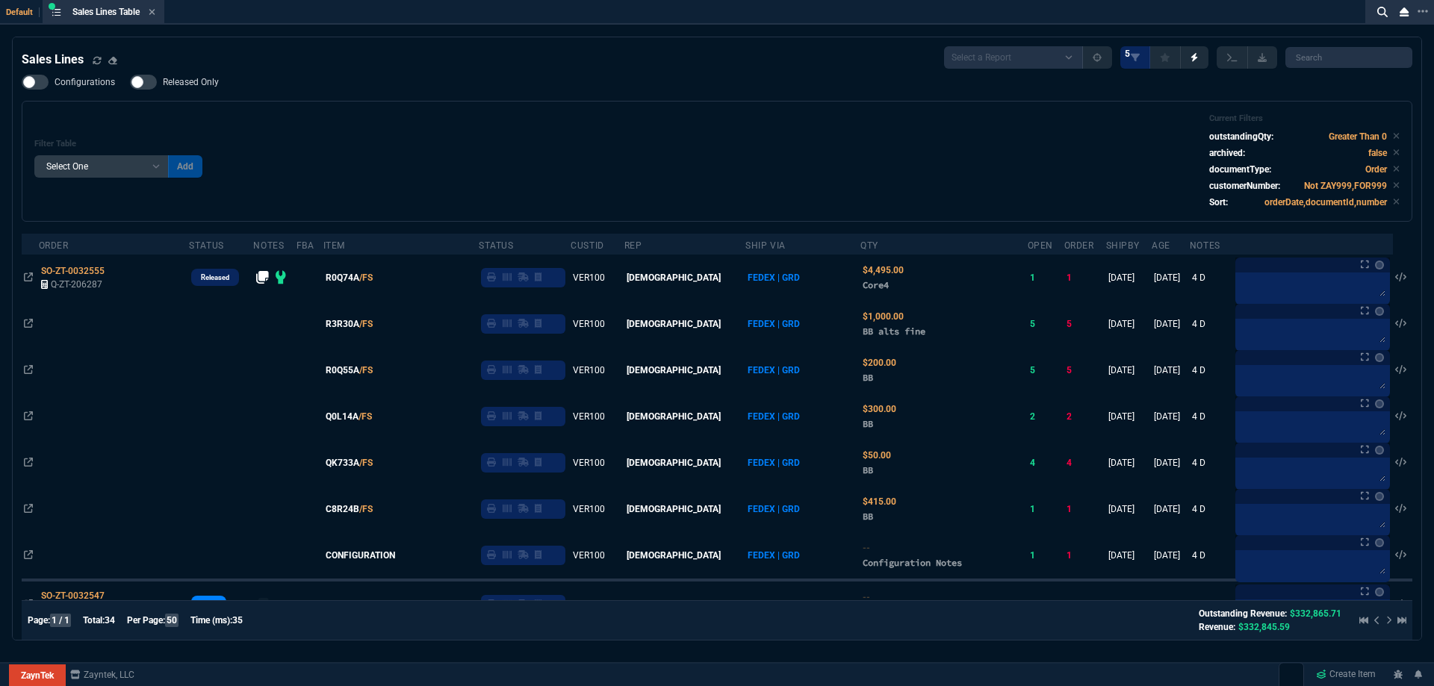
click at [202, 87] on span "Released Only" at bounding box center [191, 82] width 56 height 12
click at [130, 83] on input "Released Only" at bounding box center [129, 82] width 1 height 1
checkbox input "true"
click at [561, 142] on div "Filter Table Select One Add Filter () Age () ATS () Cond (itemVariantCode) Cust…" at bounding box center [716, 161] width 1365 height 96
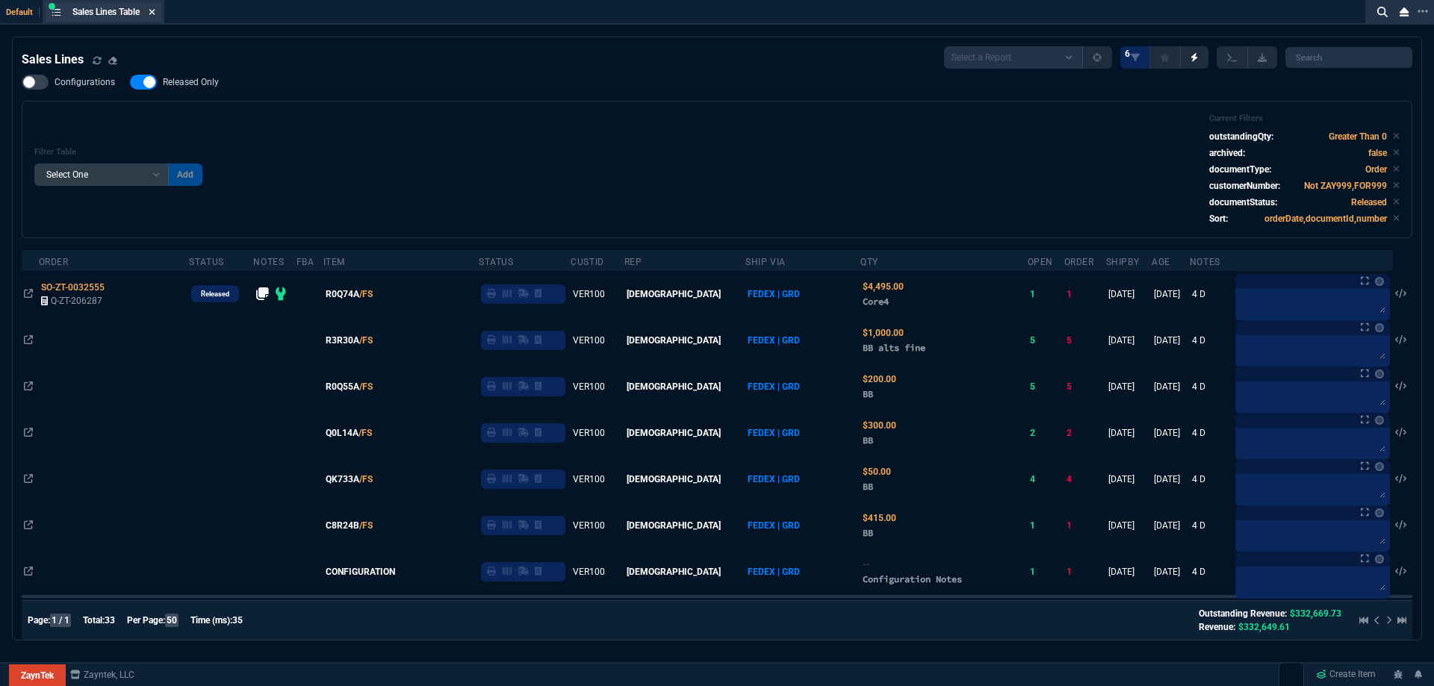
click at [152, 17] on fa-icon at bounding box center [152, 12] width 7 height 10
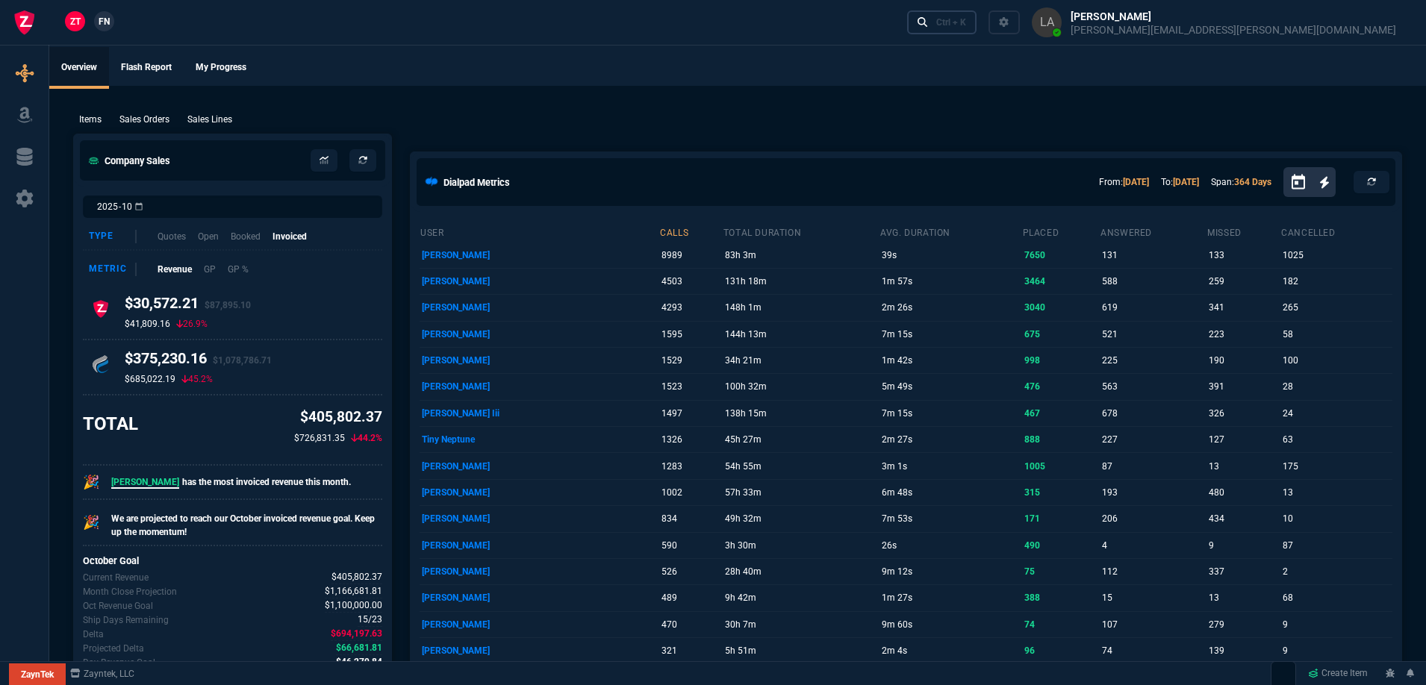
click at [966, 28] on div "Ctrl + K" at bounding box center [951, 22] width 30 height 12
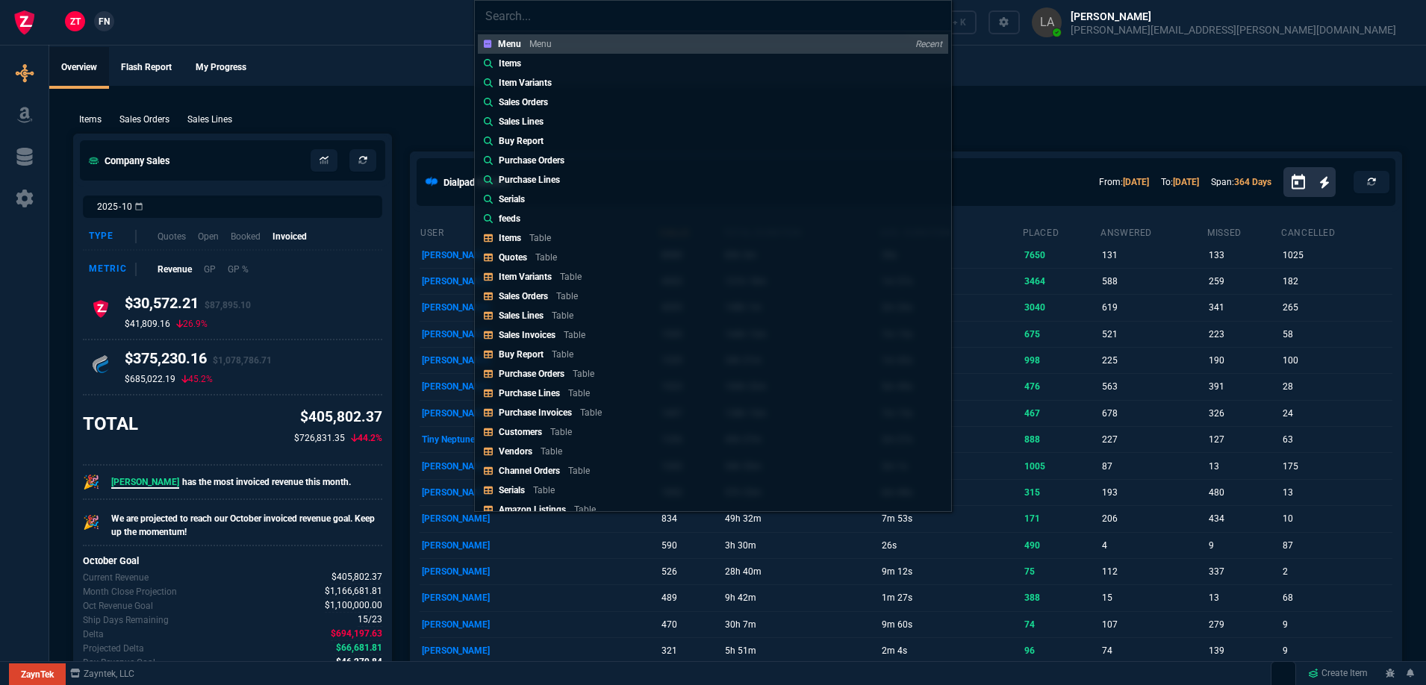
click at [535, 111] on link "Sales Orders" at bounding box center [713, 102] width 470 height 19
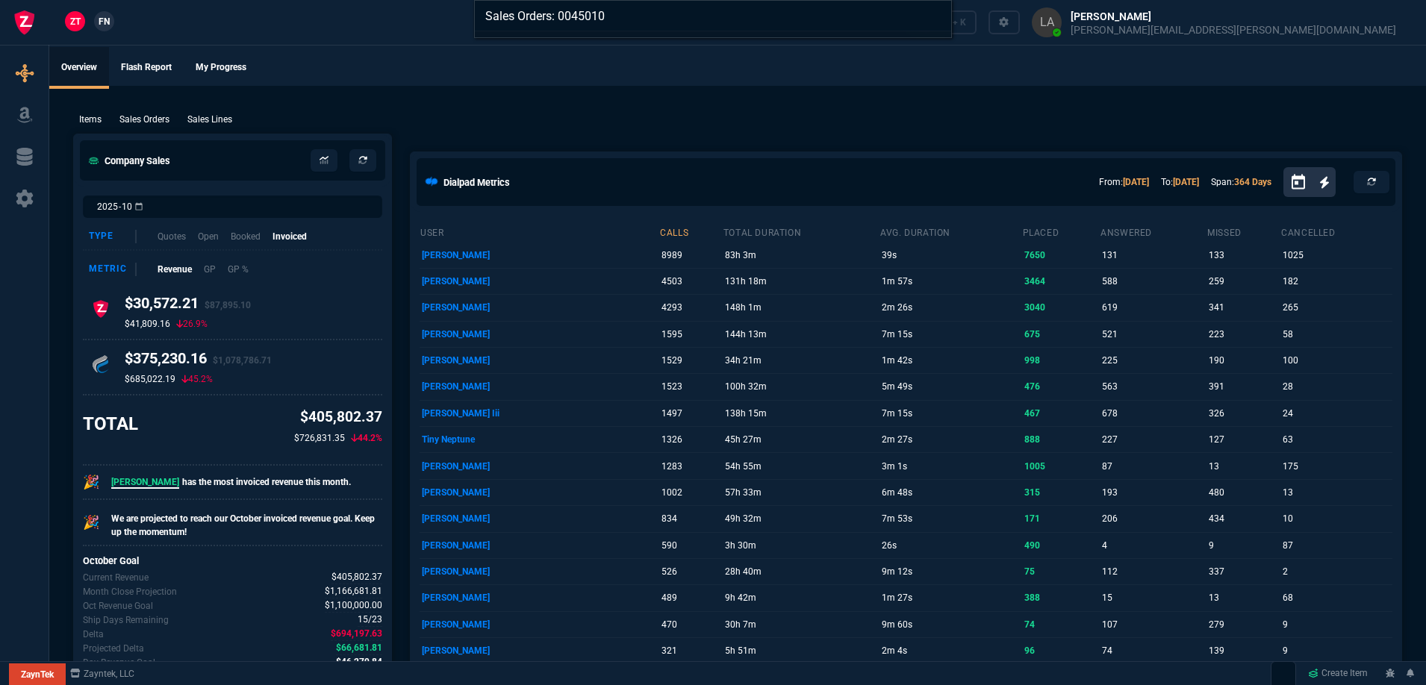
type input "Sales Orders: 0045010"
click at [432, 109] on div "Sales Orders: 0045010" at bounding box center [713, 342] width 1426 height 685
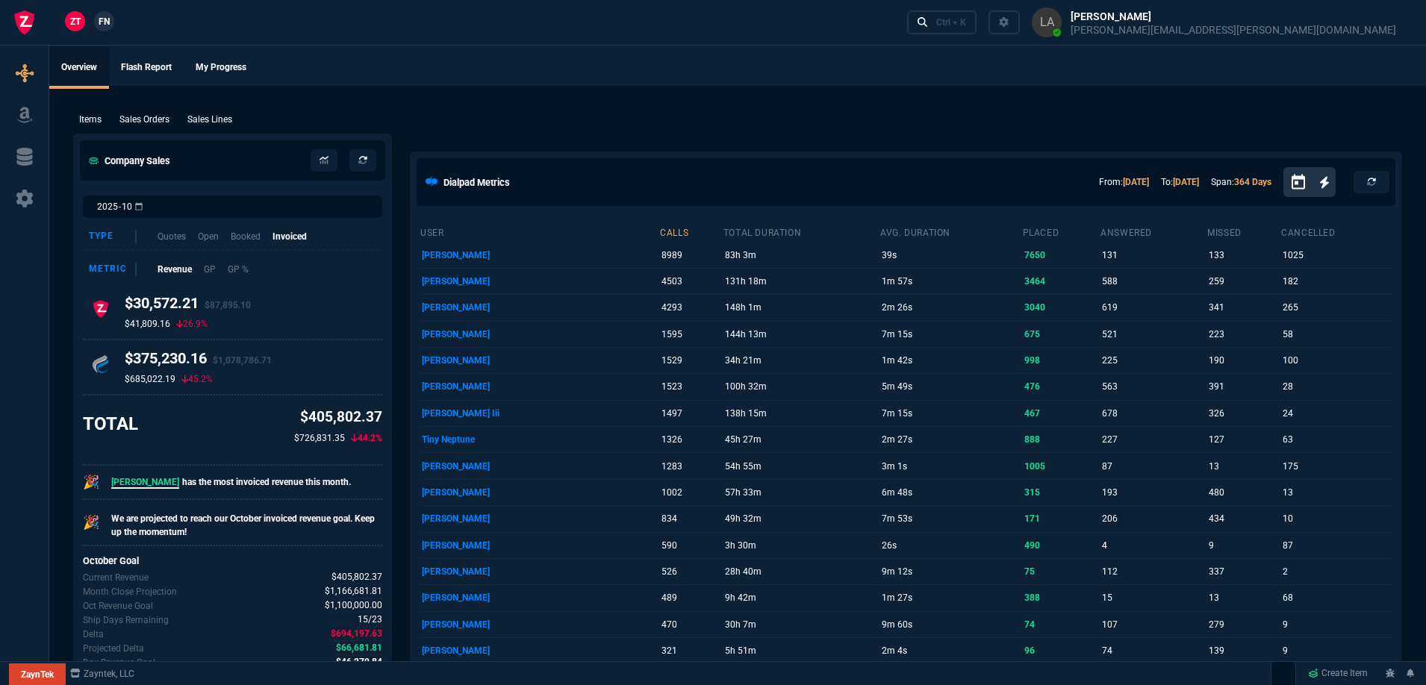
click at [108, 29] on link "FN" at bounding box center [104, 21] width 20 height 20
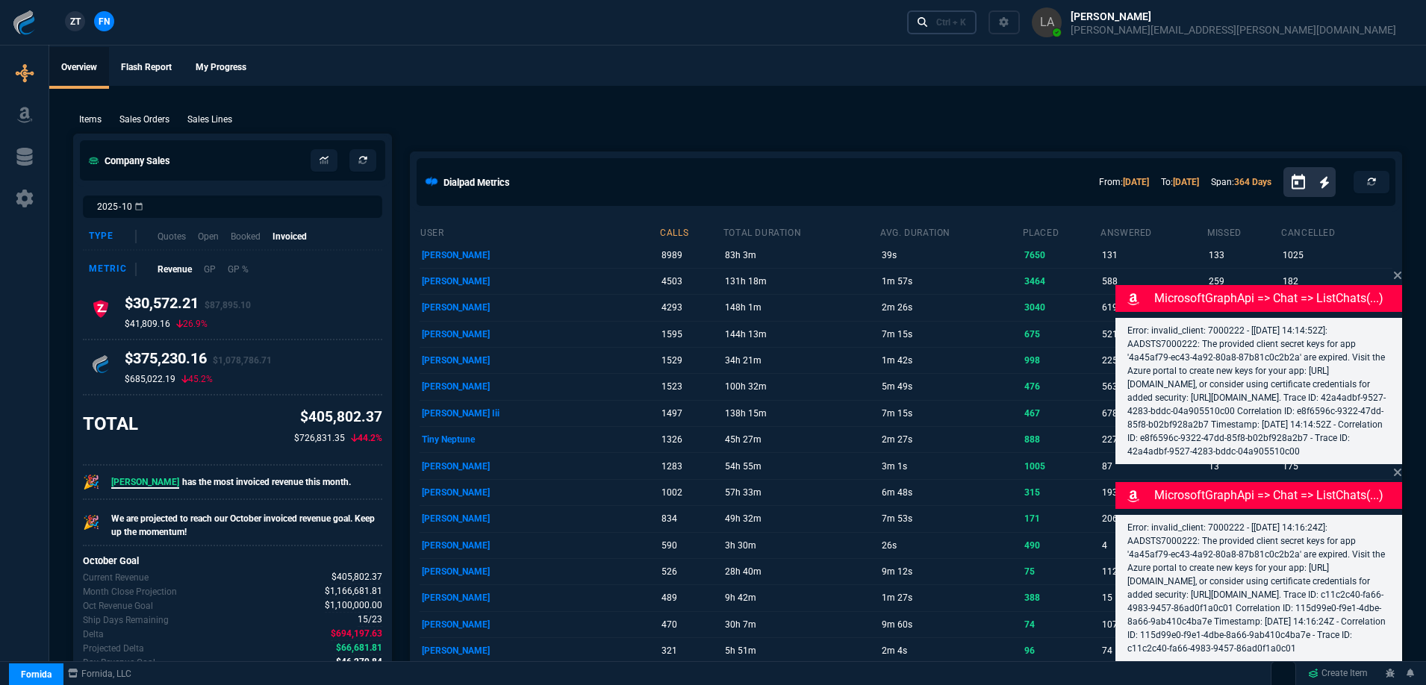
click at [966, 25] on div "Ctrl + K" at bounding box center [951, 22] width 30 height 12
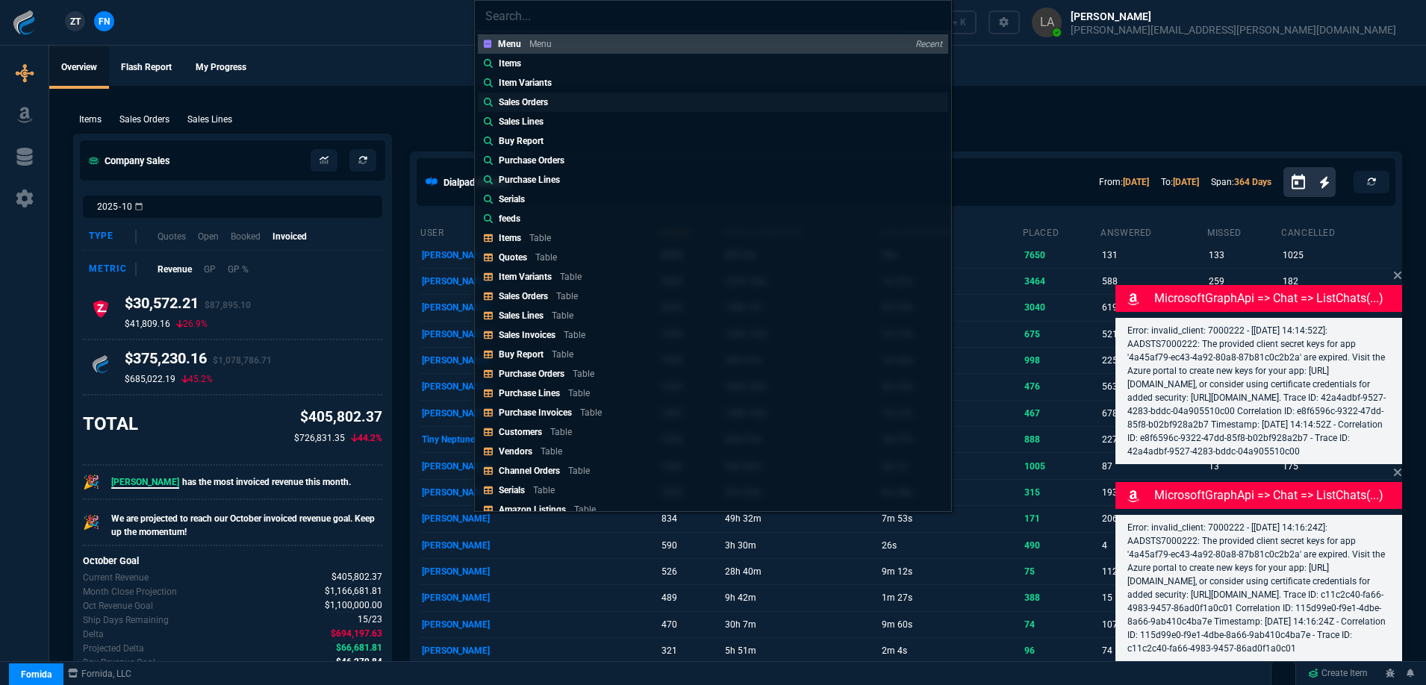
click at [528, 102] on p "Sales Orders" at bounding box center [523, 102] width 49 height 13
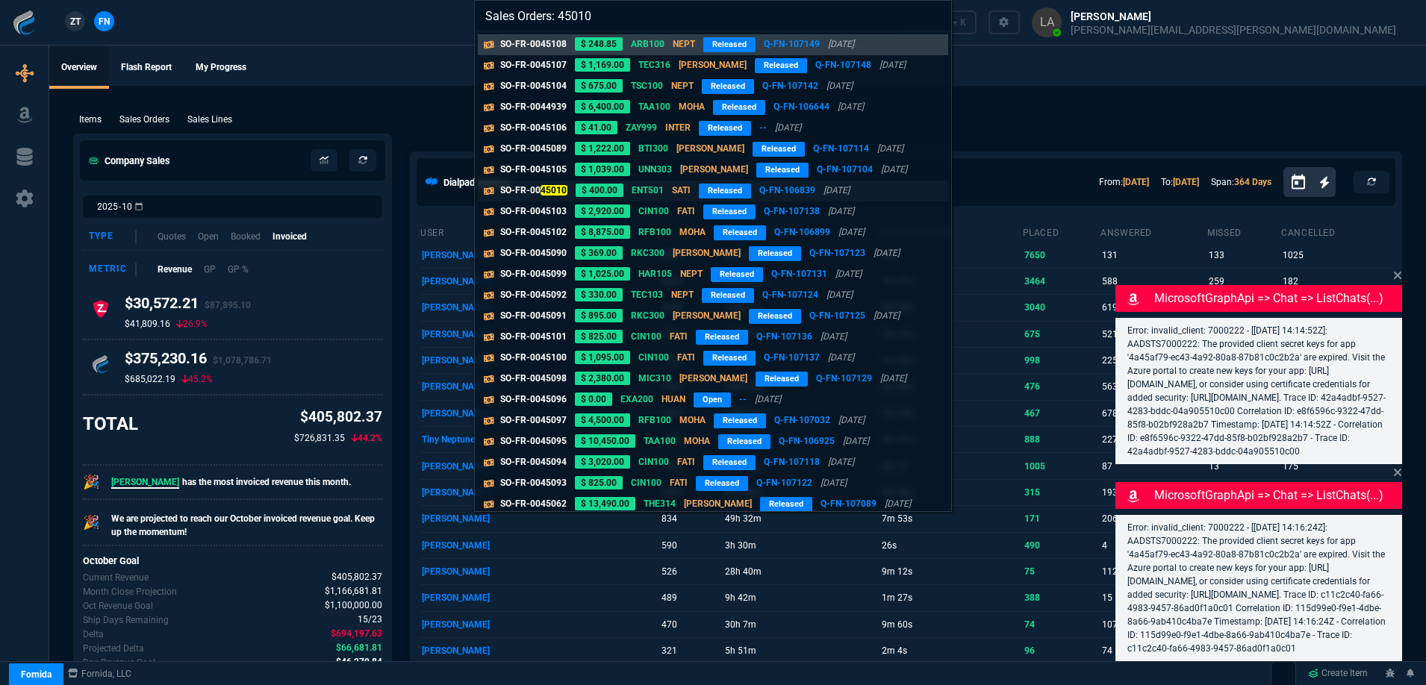
type input "Sales Orders: 45010"
click at [542, 193] on mark "45010" at bounding box center [554, 190] width 27 height 10
